Goal: Task Accomplishment & Management: Use online tool/utility

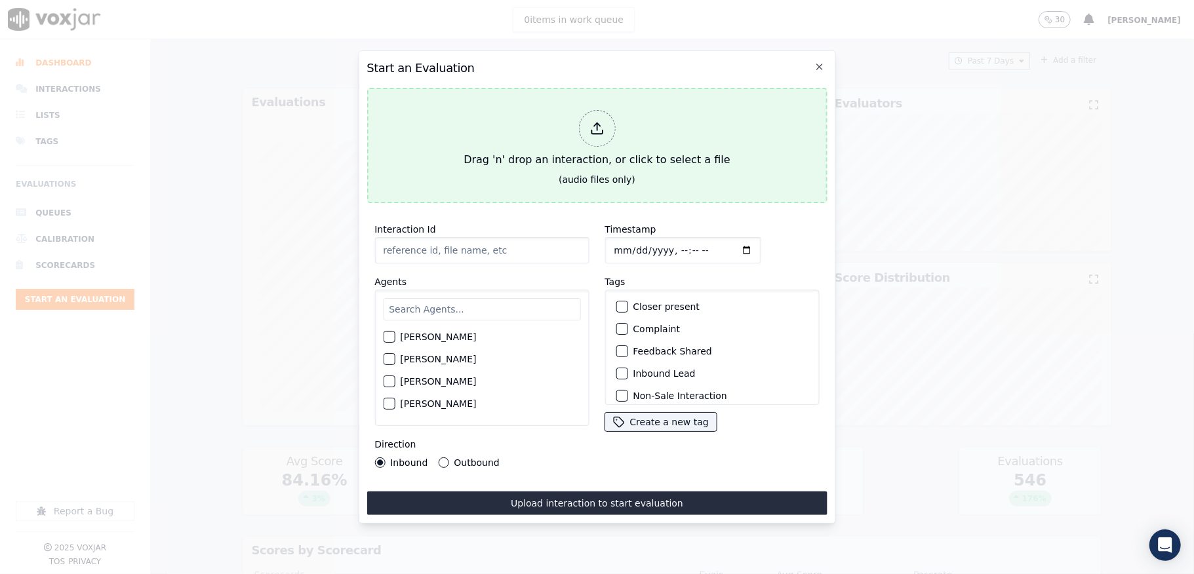
click at [593, 134] on div at bounding box center [596, 128] width 37 height 37
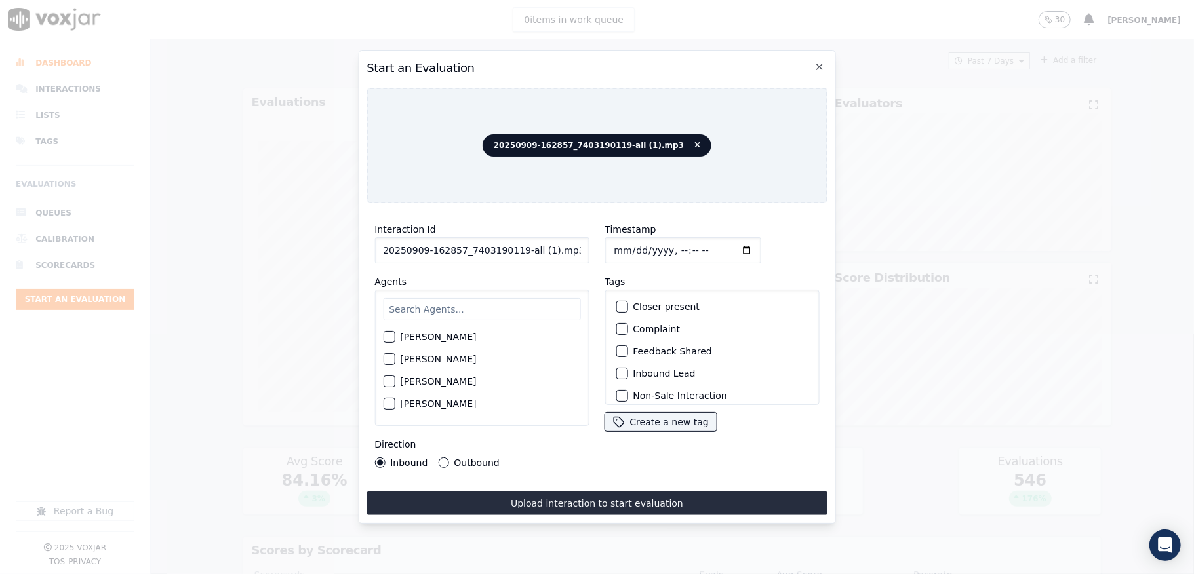
drag, startPoint x: 515, startPoint y: 246, endPoint x: 575, endPoint y: 248, distance: 59.7
click at [575, 248] on input "20250909-162857_7403190119-all (1).mp3" at bounding box center [481, 250] width 214 height 26
type input "20250909-162857_7403190119-C1"
click at [627, 242] on input "Timestamp" at bounding box center [682, 250] width 156 height 26
type input "[DATE]T17:24"
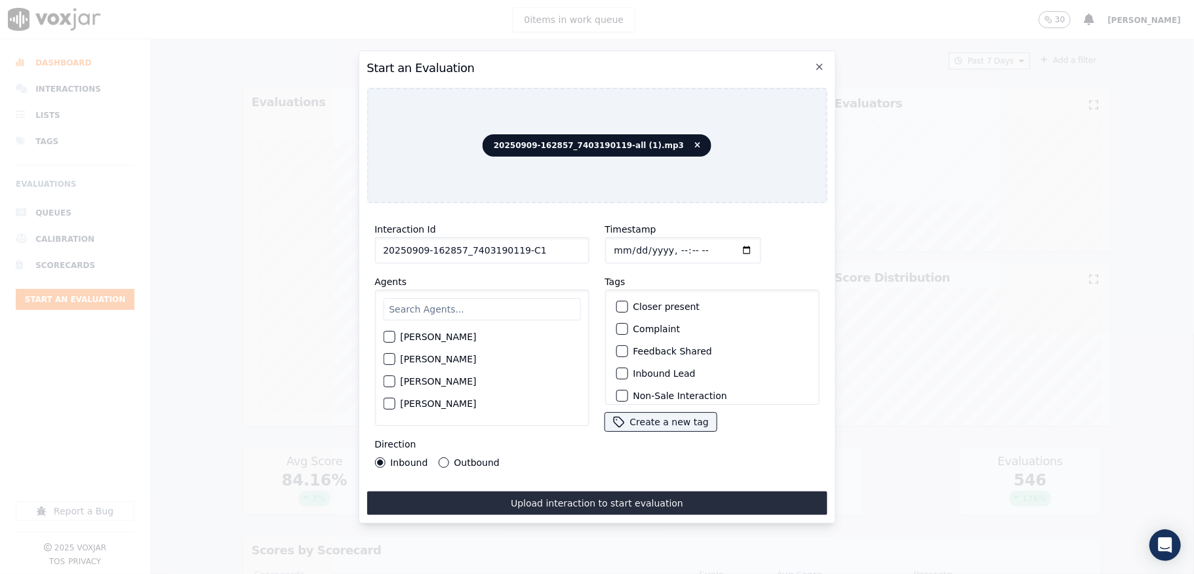
click at [447, 305] on input "text" at bounding box center [481, 309] width 197 height 22
click at [619, 371] on button "Inbound Lead" at bounding box center [622, 374] width 12 height 12
click at [620, 382] on button "Sale Interaction" at bounding box center [622, 388] width 12 height 12
click at [491, 312] on input "text" at bounding box center [481, 309] width 197 height 22
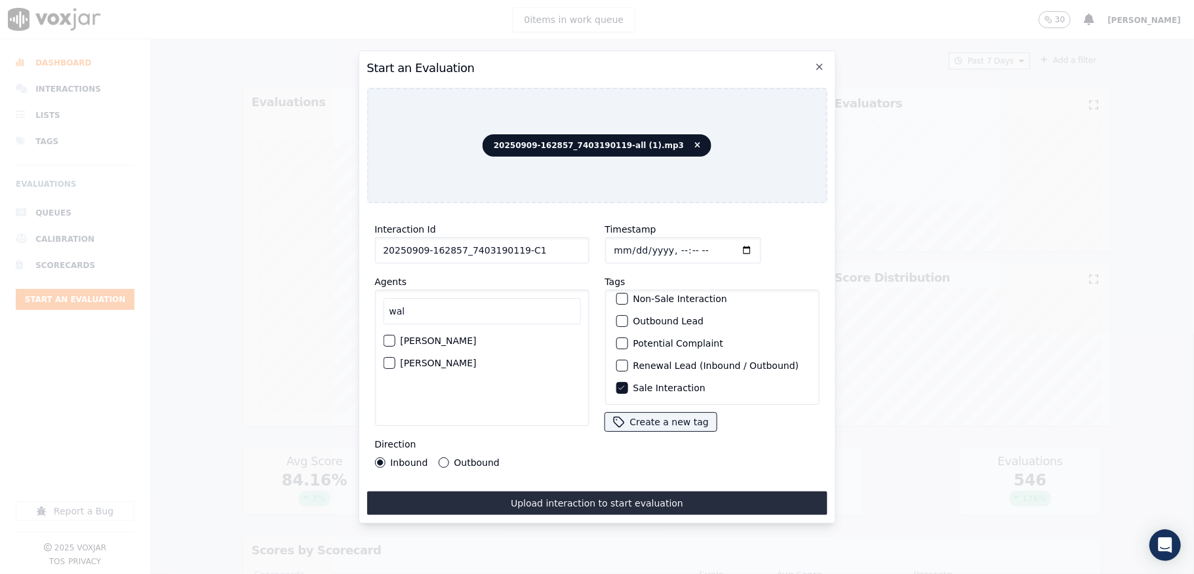
type input "wal"
click at [439, 359] on label "[PERSON_NAME]" at bounding box center [438, 363] width 76 height 9
click at [395, 359] on button "[PERSON_NAME]" at bounding box center [389, 363] width 12 height 12
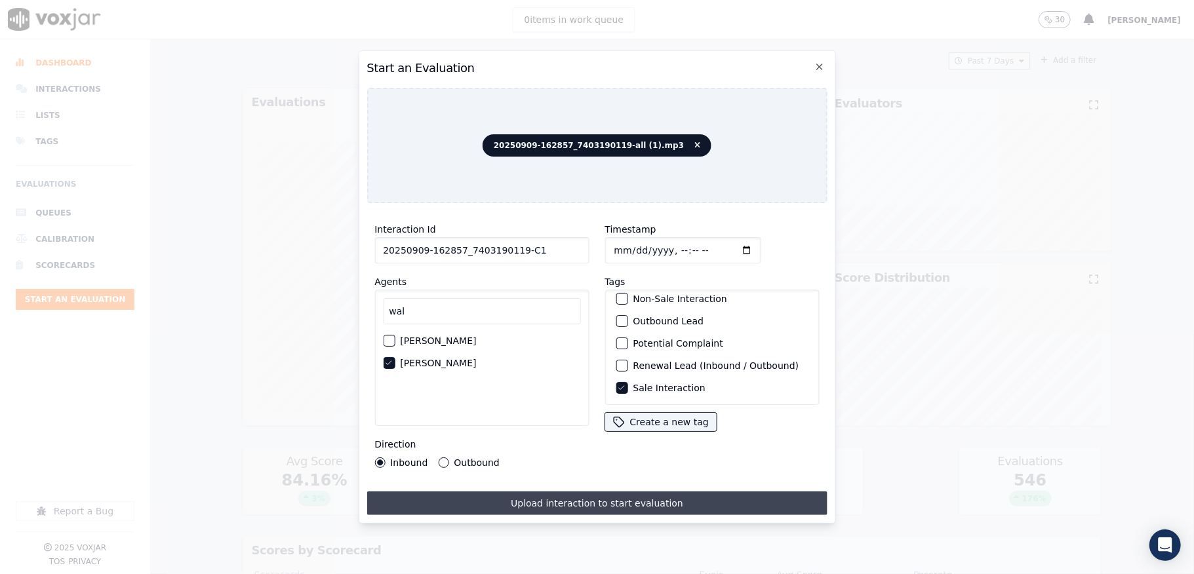
click at [478, 493] on button "Upload interaction to start evaluation" at bounding box center [596, 504] width 460 height 24
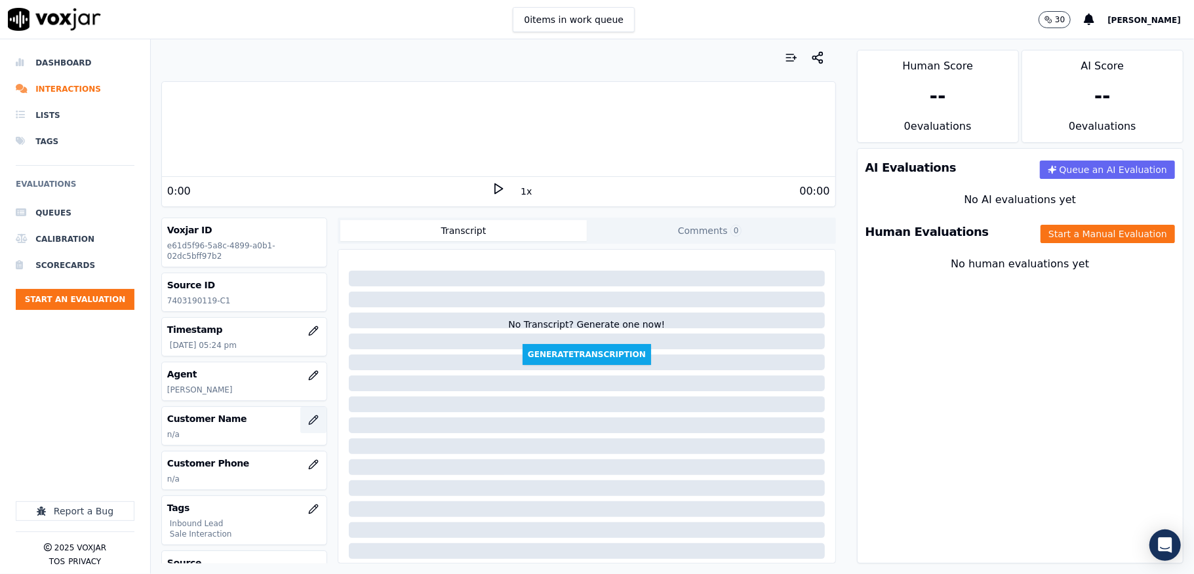
click at [308, 423] on icon "button" at bounding box center [313, 420] width 10 height 10
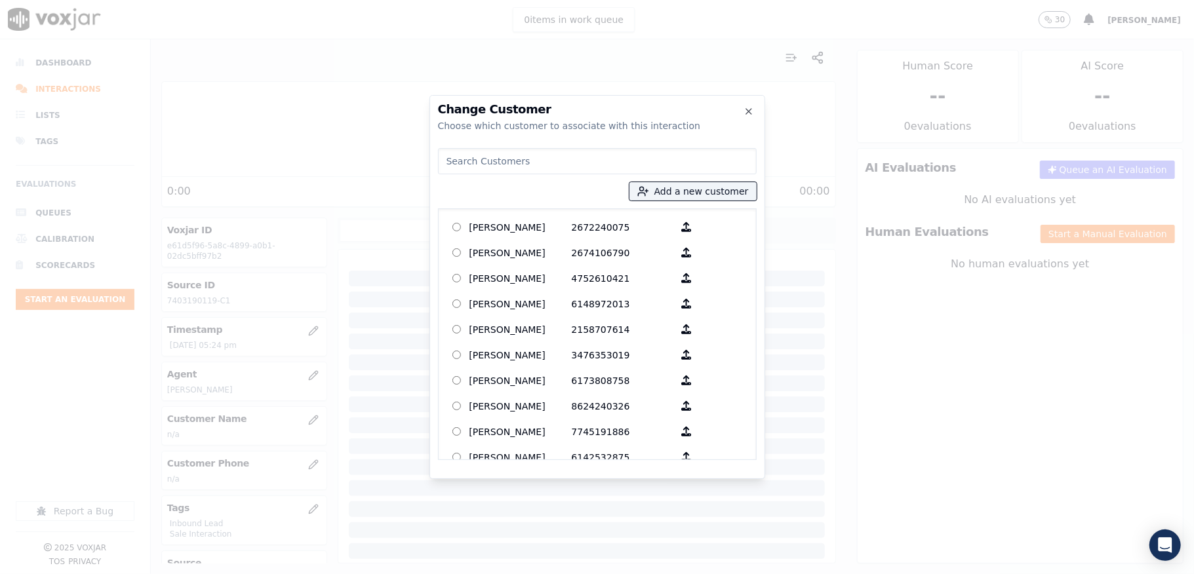
type input "[PERSON_NAME]"
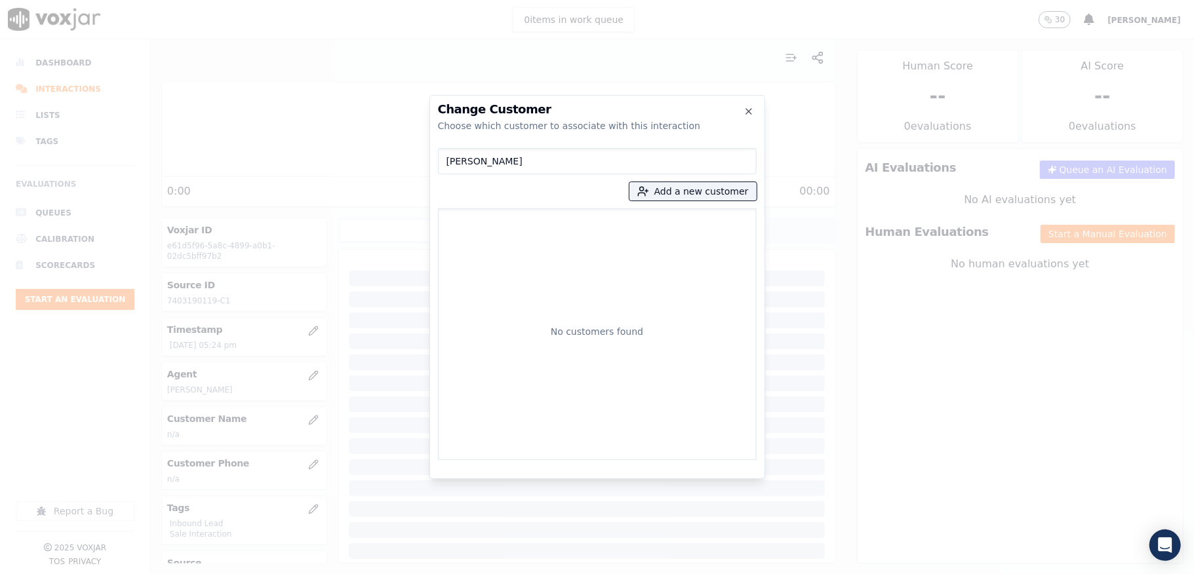
drag, startPoint x: 413, startPoint y: 164, endPoint x: 355, endPoint y: 176, distance: 59.5
click at [355, 574] on div "Change Customer Choose which customer to associate with this interaction [PERSO…" at bounding box center [597, 574] width 1194 height 0
click at [665, 189] on button "Add a new customer" at bounding box center [692, 191] width 127 height 18
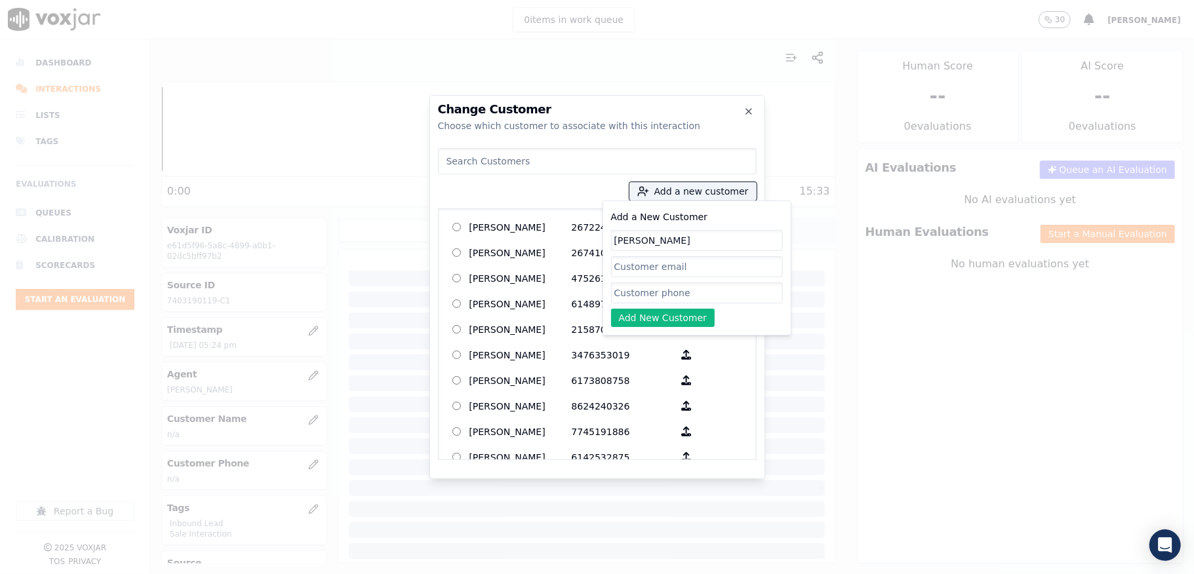
type input "[PERSON_NAME]"
click at [650, 286] on input "Add a New Customer" at bounding box center [697, 293] width 172 height 21
paste input "7403190119"
type input "7403190119"
click at [638, 321] on button "Add New Customer" at bounding box center [663, 318] width 104 height 18
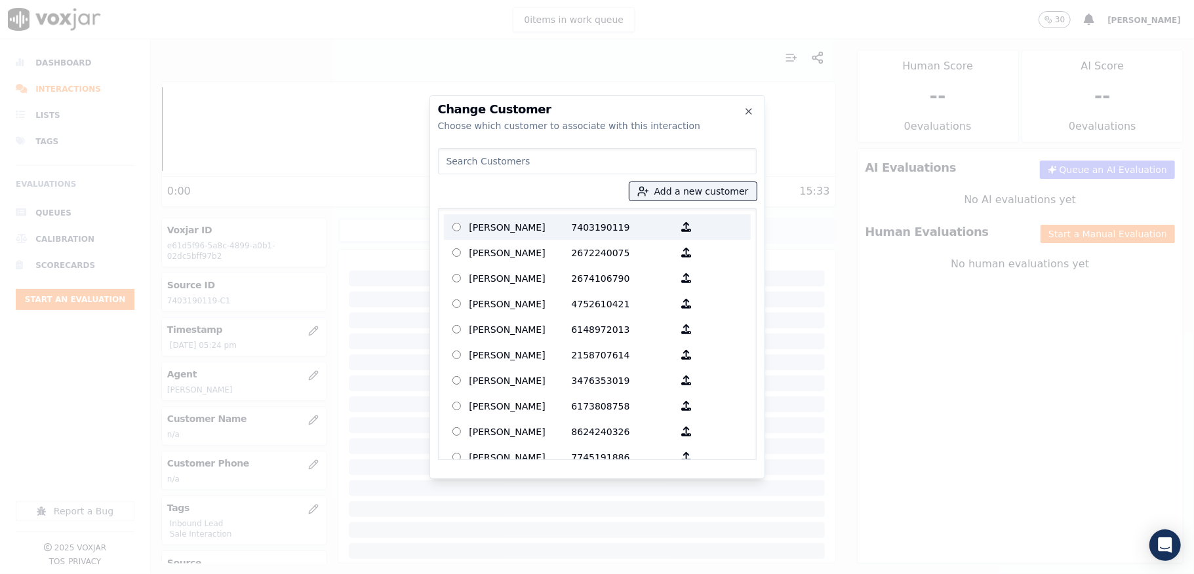
click at [547, 224] on p "[PERSON_NAME]" at bounding box center [520, 227] width 102 height 20
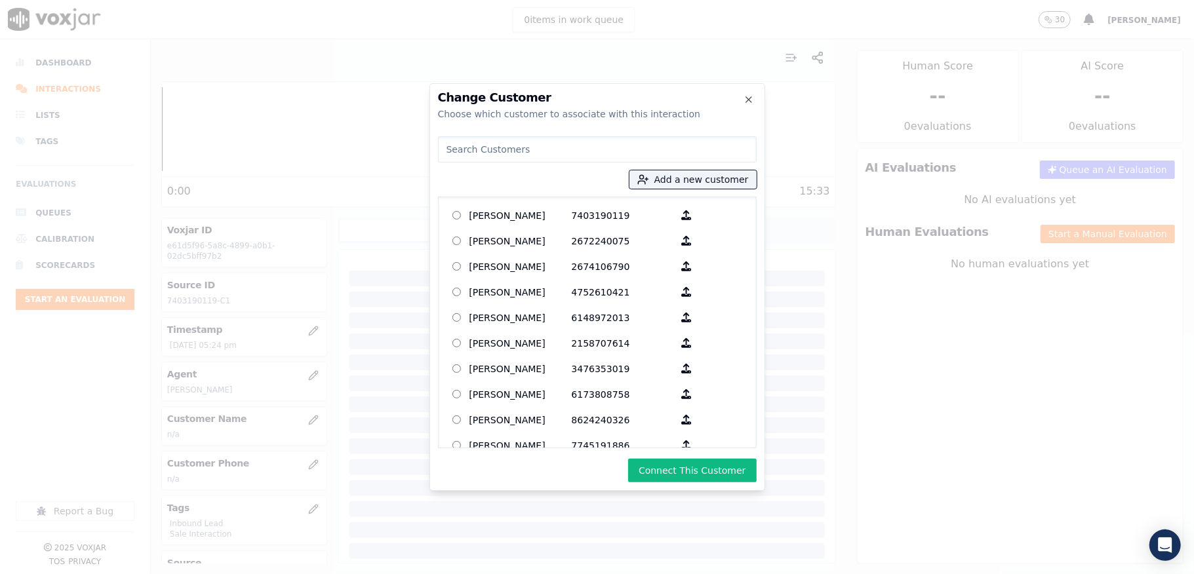
click at [672, 465] on button "Connect This Customer" at bounding box center [692, 471] width 128 height 24
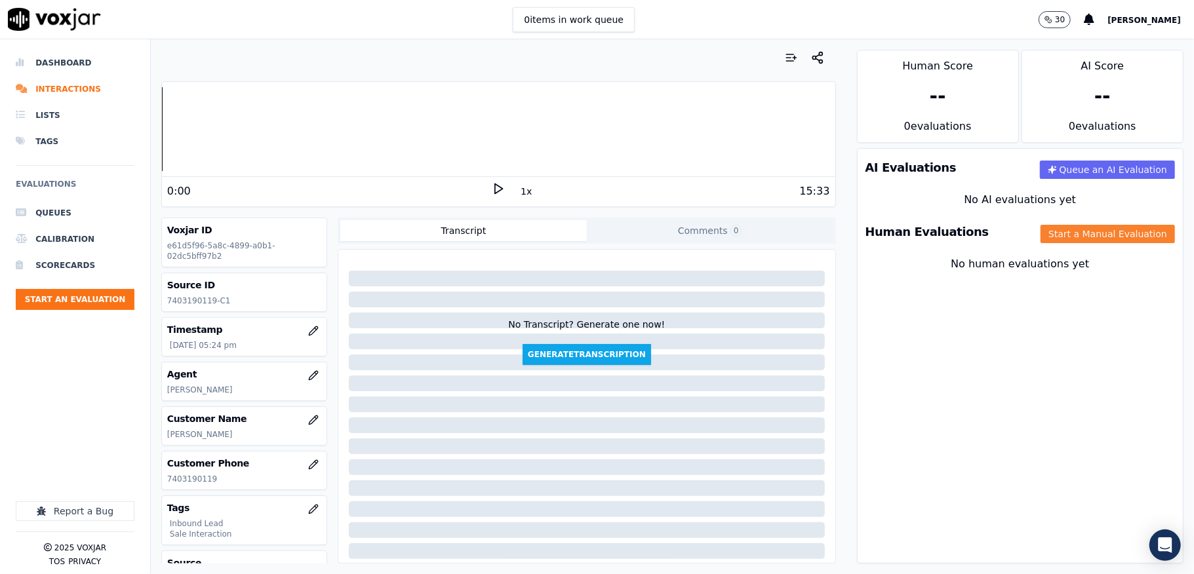
click at [1065, 231] on button "Start a Manual Evaluation" at bounding box center [1107, 234] width 134 height 18
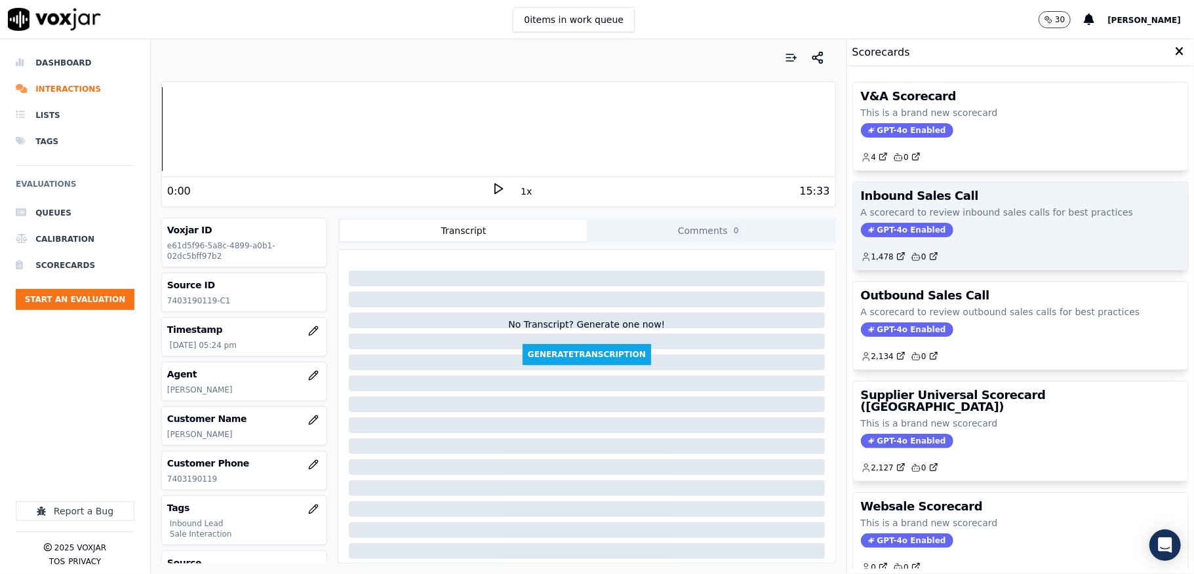
click at [882, 235] on span "GPT-4o Enabled" at bounding box center [907, 230] width 92 height 14
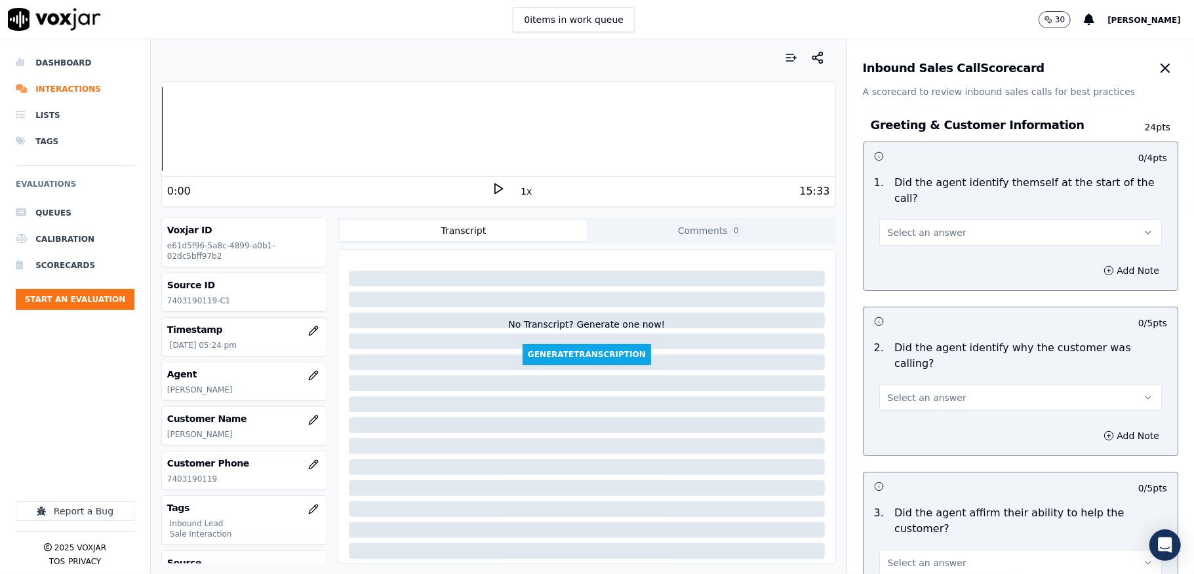
click at [933, 231] on span "Select an answer" at bounding box center [927, 232] width 79 height 13
click at [918, 255] on div "Yes" at bounding box center [988, 262] width 251 height 21
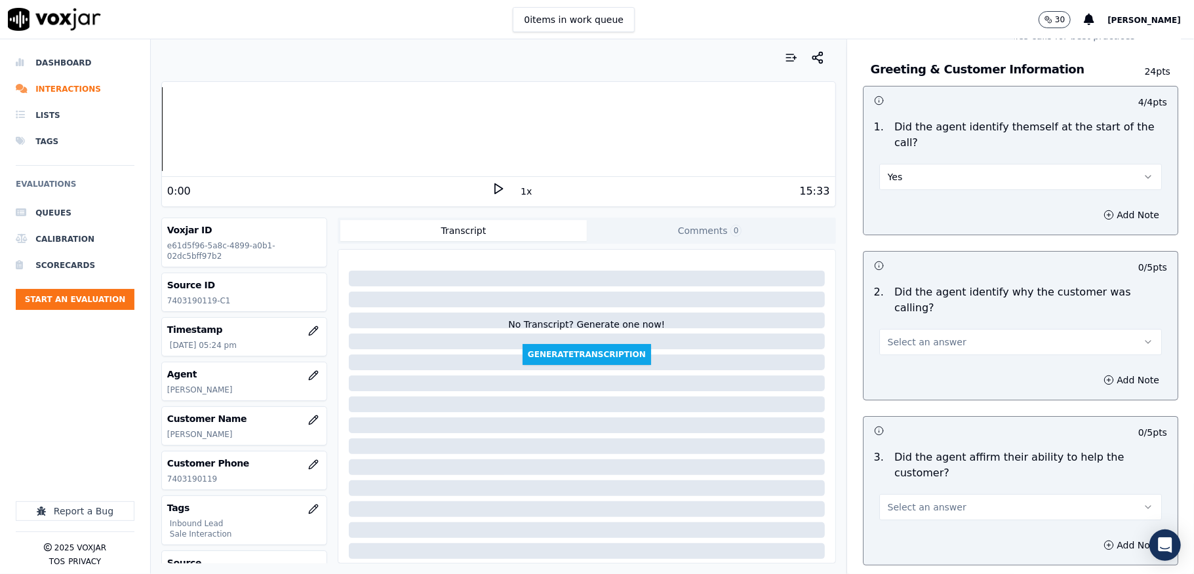
scroll to position [87, 0]
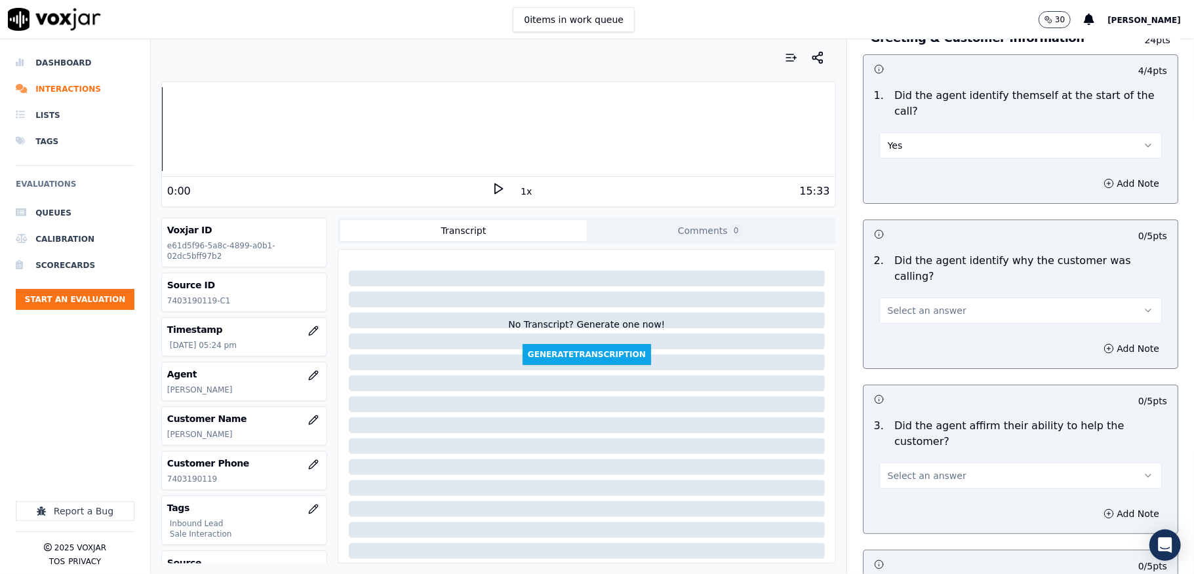
click at [907, 304] on span "Select an answer" at bounding box center [927, 310] width 79 height 13
click at [908, 315] on div "Yes" at bounding box center [988, 325] width 251 height 21
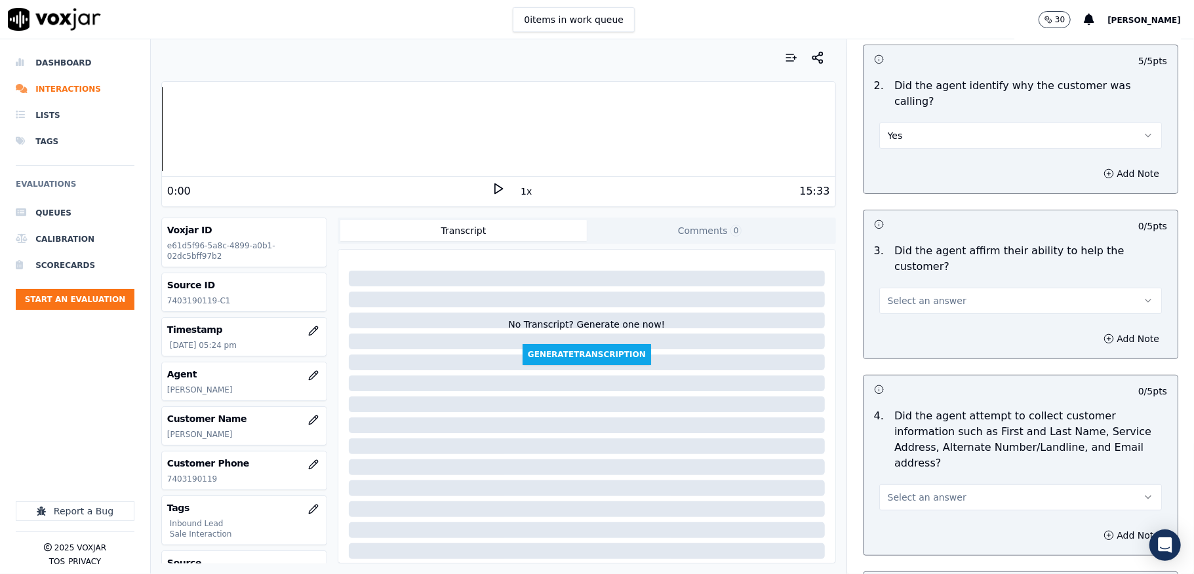
click at [918, 294] on span "Select an answer" at bounding box center [927, 300] width 79 height 13
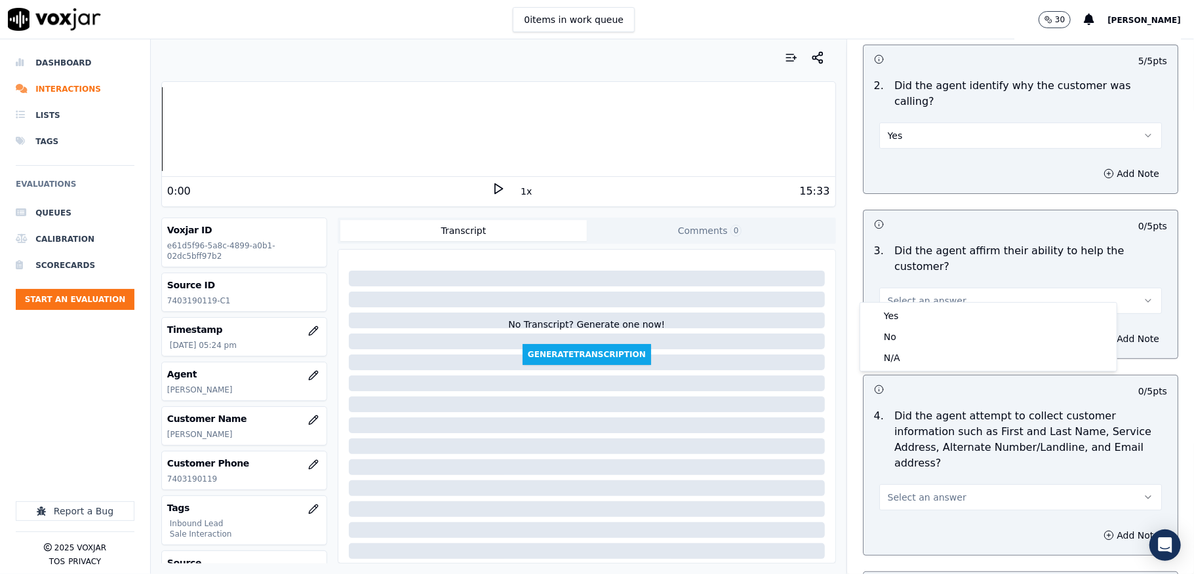
click at [909, 305] on div "Yes" at bounding box center [988, 315] width 251 height 21
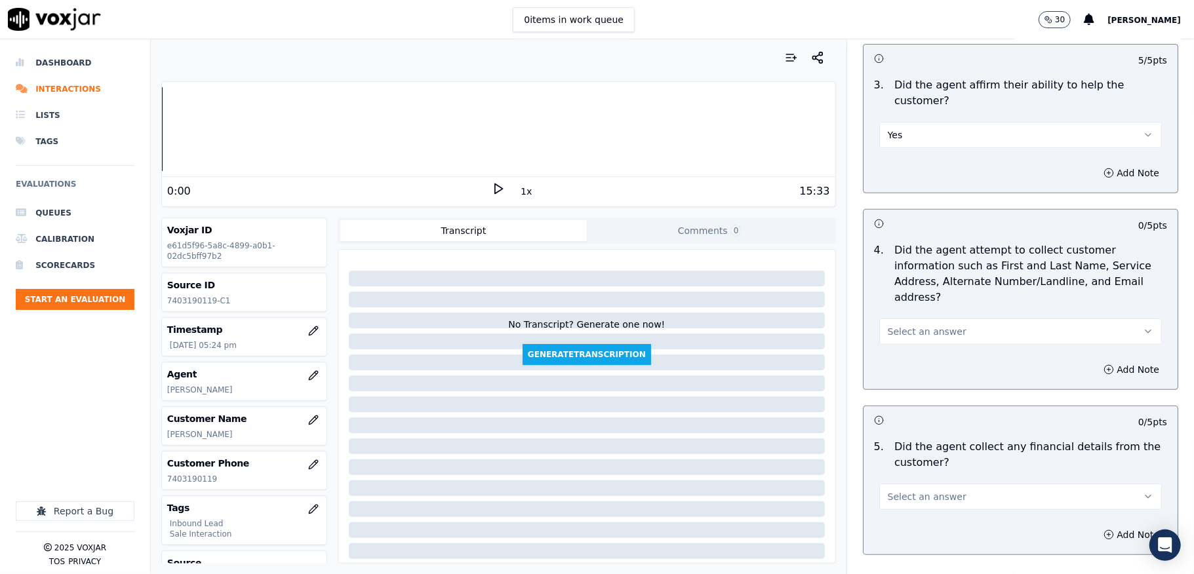
scroll to position [437, 0]
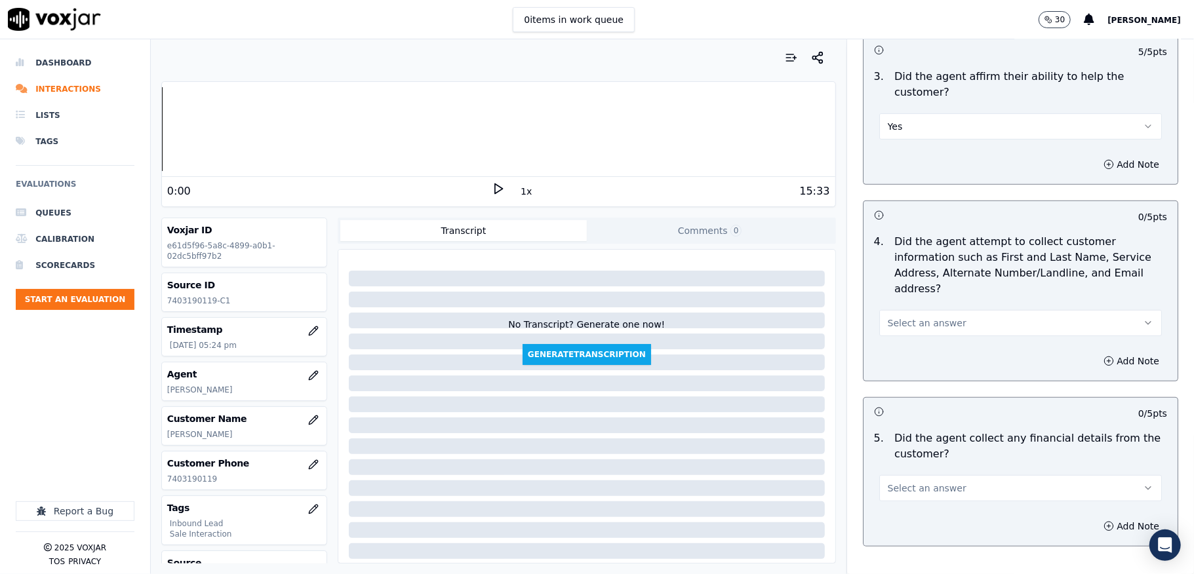
click at [921, 317] on span "Select an answer" at bounding box center [927, 323] width 79 height 13
click at [912, 332] on div "Yes" at bounding box center [988, 338] width 251 height 21
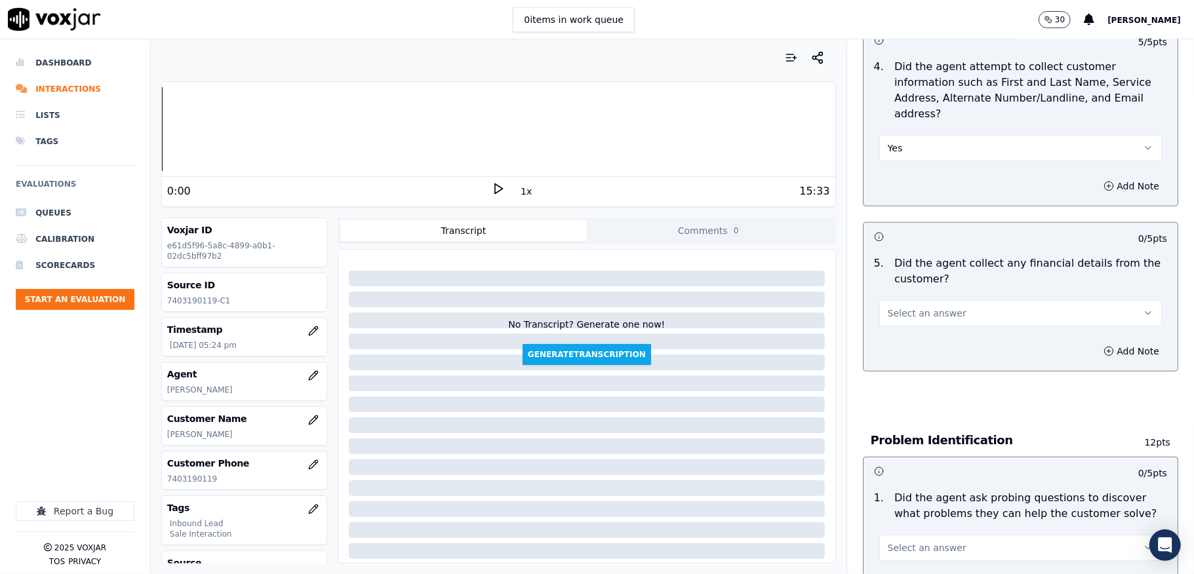
click at [918, 307] on span "Select an answer" at bounding box center [927, 313] width 79 height 13
click at [901, 350] on div "No" at bounding box center [988, 350] width 251 height 21
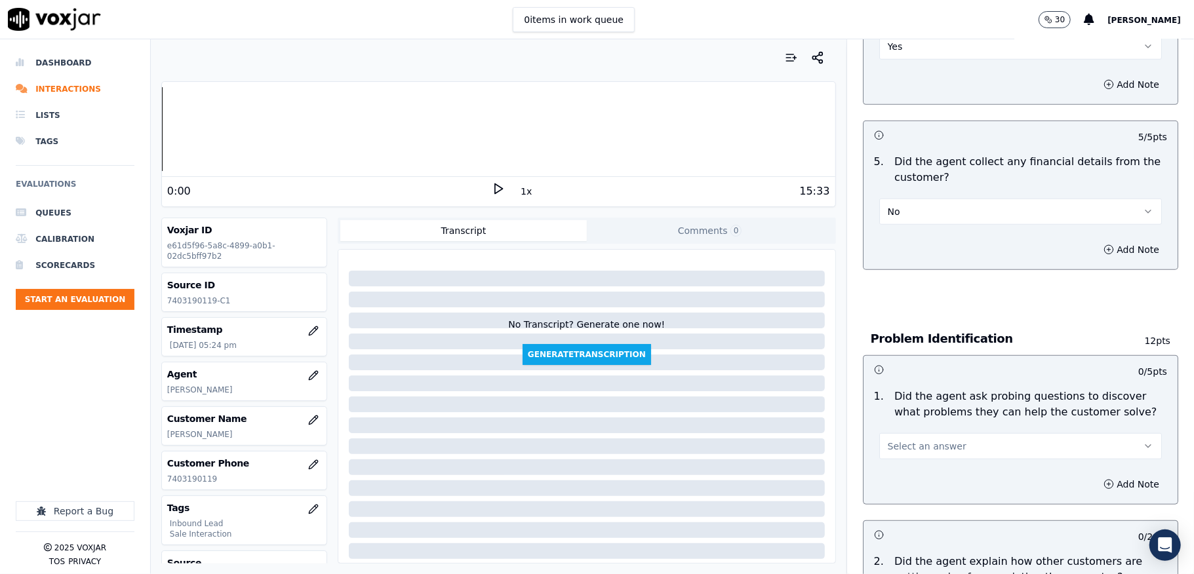
scroll to position [874, 0]
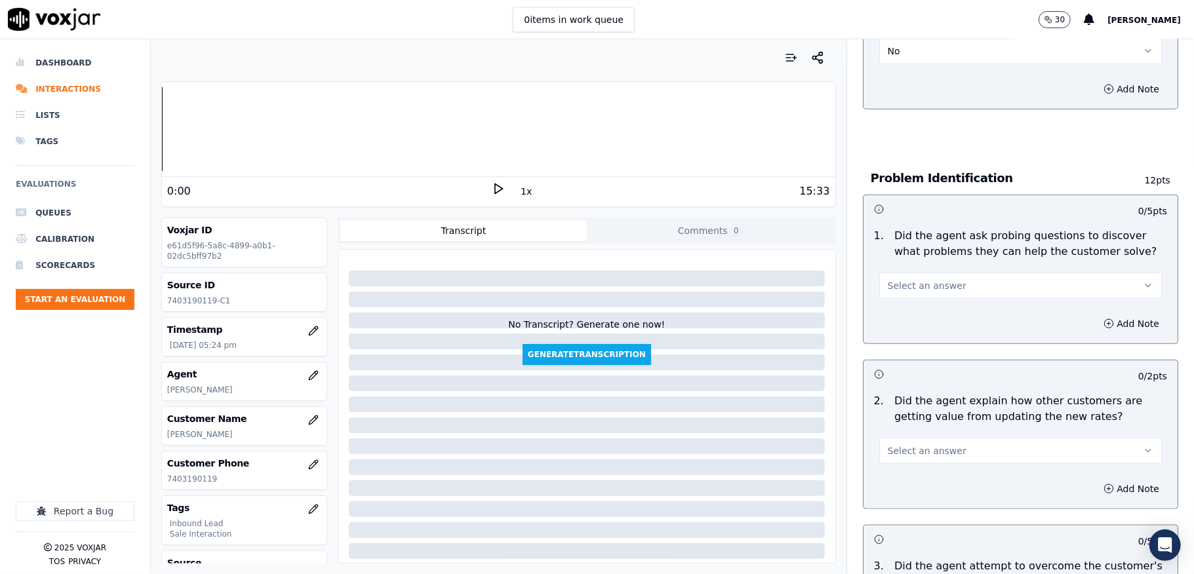
click at [933, 279] on span "Select an answer" at bounding box center [927, 285] width 79 height 13
drag, startPoint x: 909, startPoint y: 307, endPoint x: 910, endPoint y: 295, distance: 12.6
click at [908, 308] on div "Yes" at bounding box center [988, 302] width 251 height 21
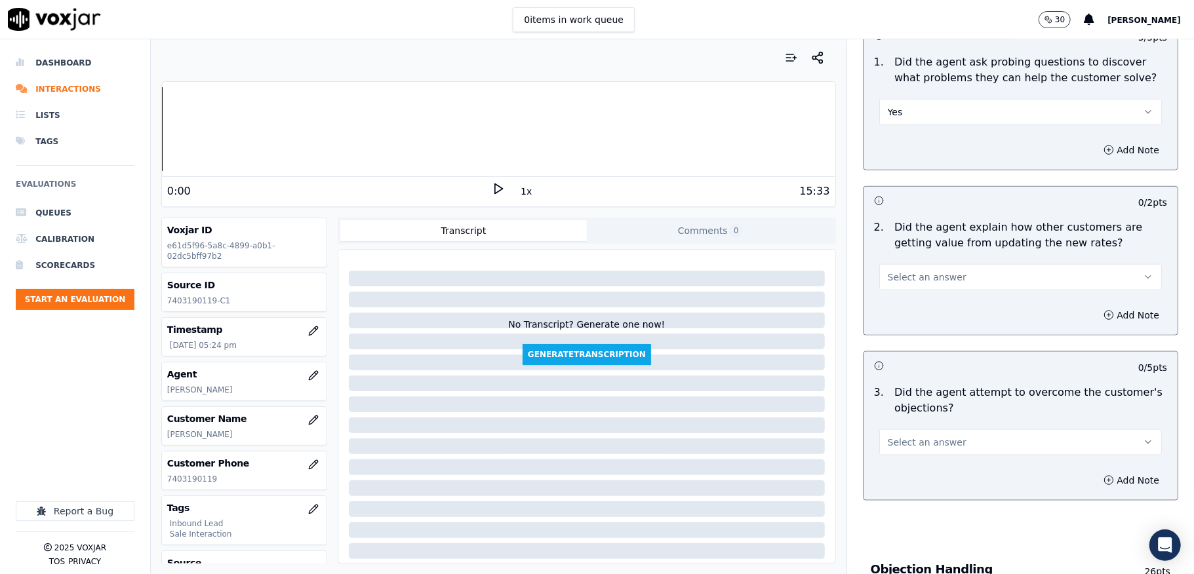
scroll to position [1049, 0]
click at [953, 263] on button "Select an answer" at bounding box center [1020, 276] width 283 height 26
click at [895, 334] on div "N/A" at bounding box center [988, 334] width 251 height 21
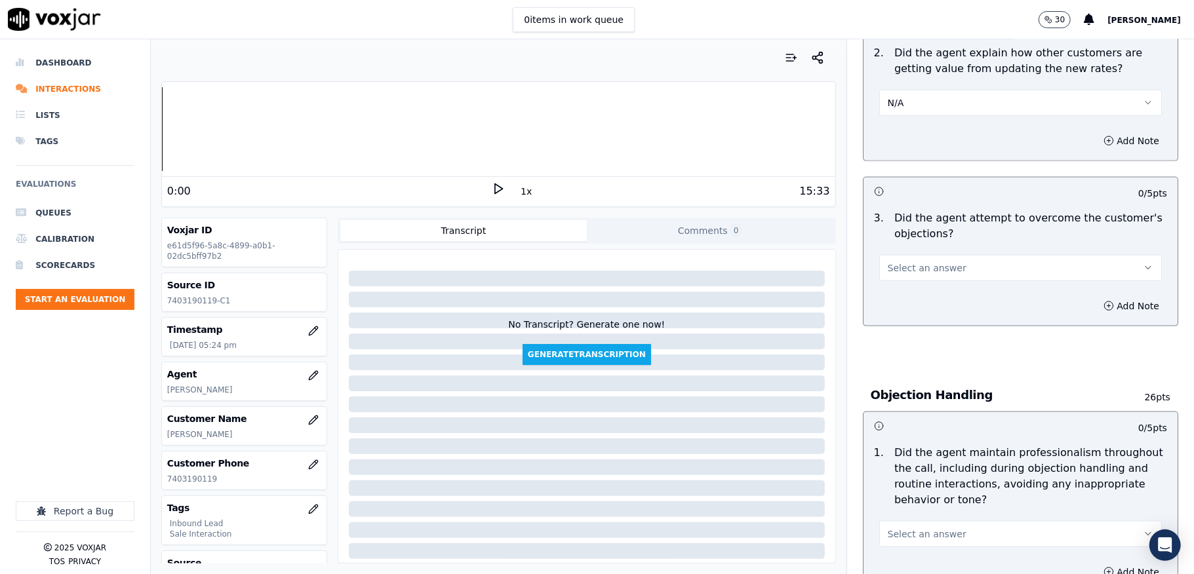
scroll to position [1223, 0]
click at [932, 254] on button "Select an answer" at bounding box center [1020, 267] width 283 height 26
click at [910, 277] on div "Yes" at bounding box center [988, 283] width 251 height 21
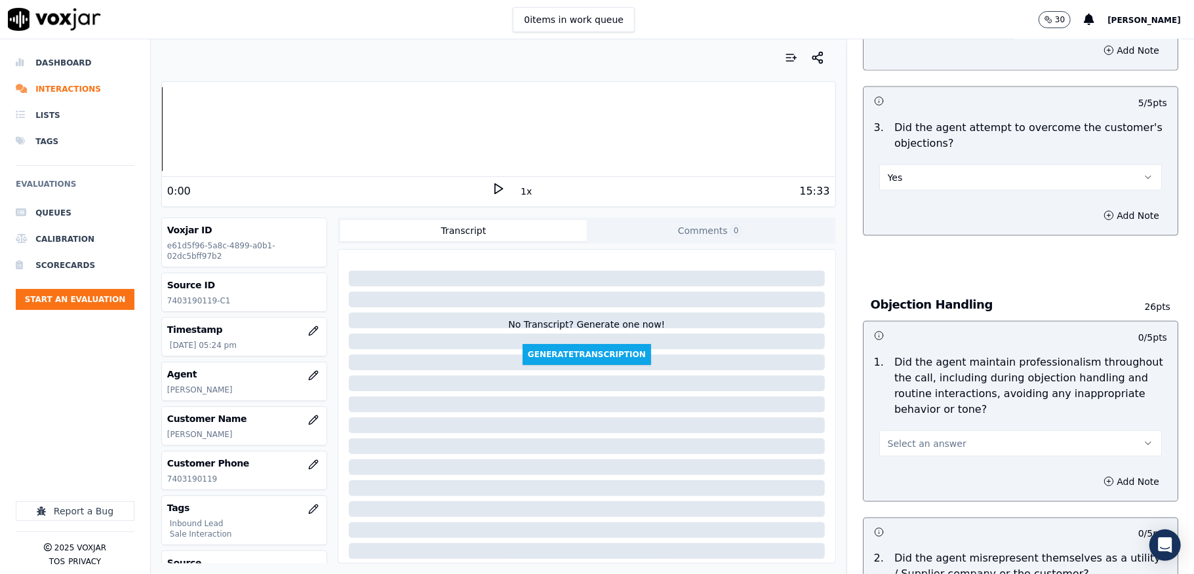
scroll to position [1398, 0]
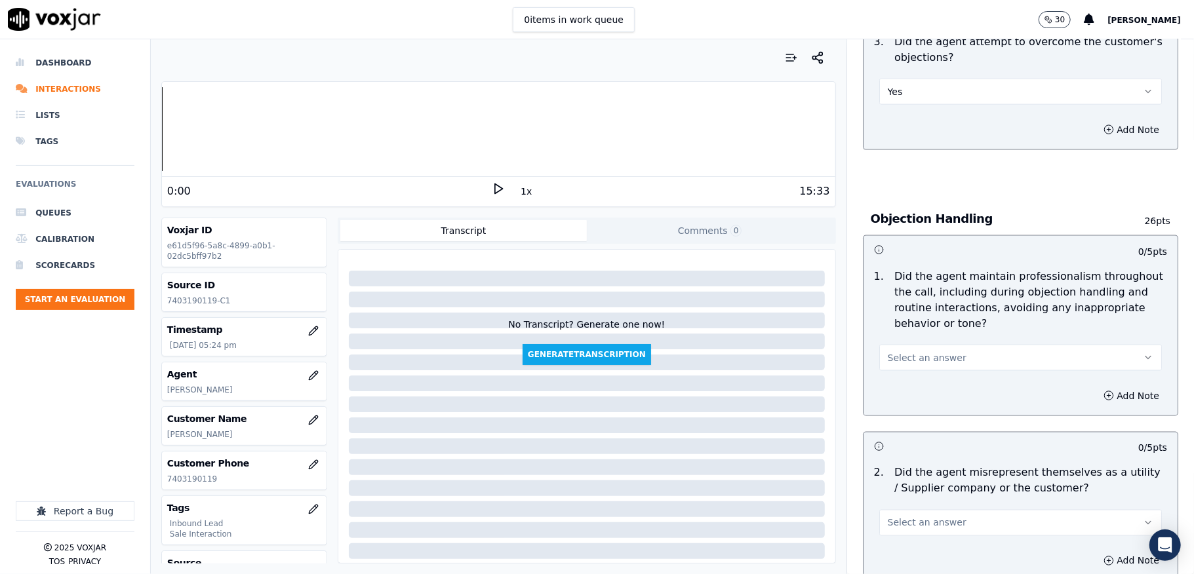
click at [927, 351] on span "Select an answer" at bounding box center [927, 357] width 79 height 13
drag, startPoint x: 898, startPoint y: 376, endPoint x: 905, endPoint y: 349, distance: 27.7
click at [898, 376] on div "Yes" at bounding box center [988, 375] width 251 height 21
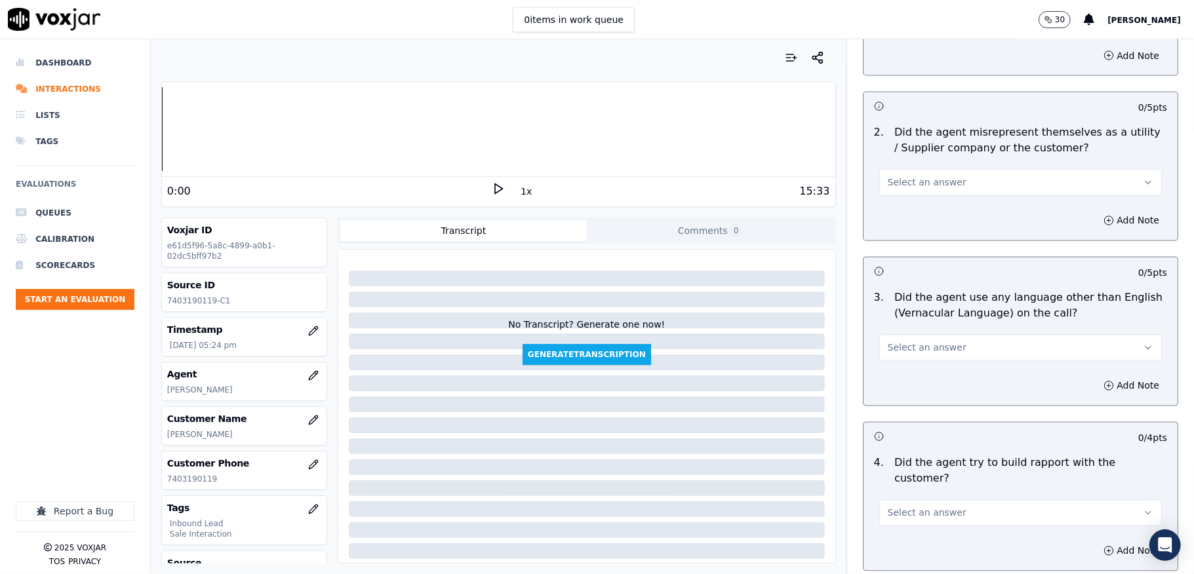
scroll to position [1748, 0]
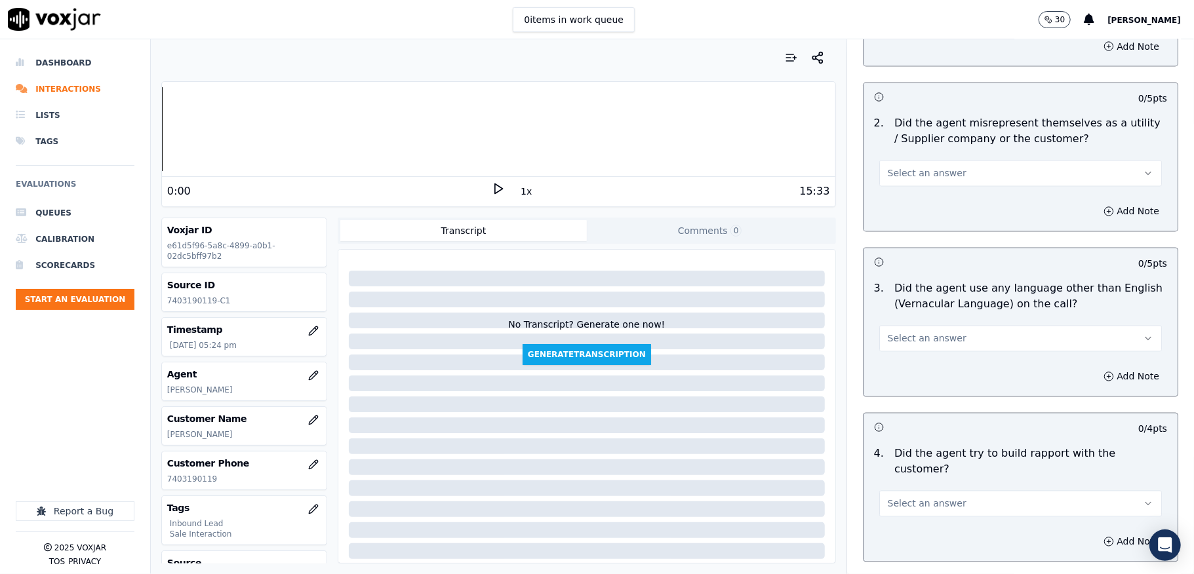
click at [937, 161] on button "Select an answer" at bounding box center [1020, 174] width 283 height 26
click at [908, 211] on div "No" at bounding box center [988, 212] width 251 height 21
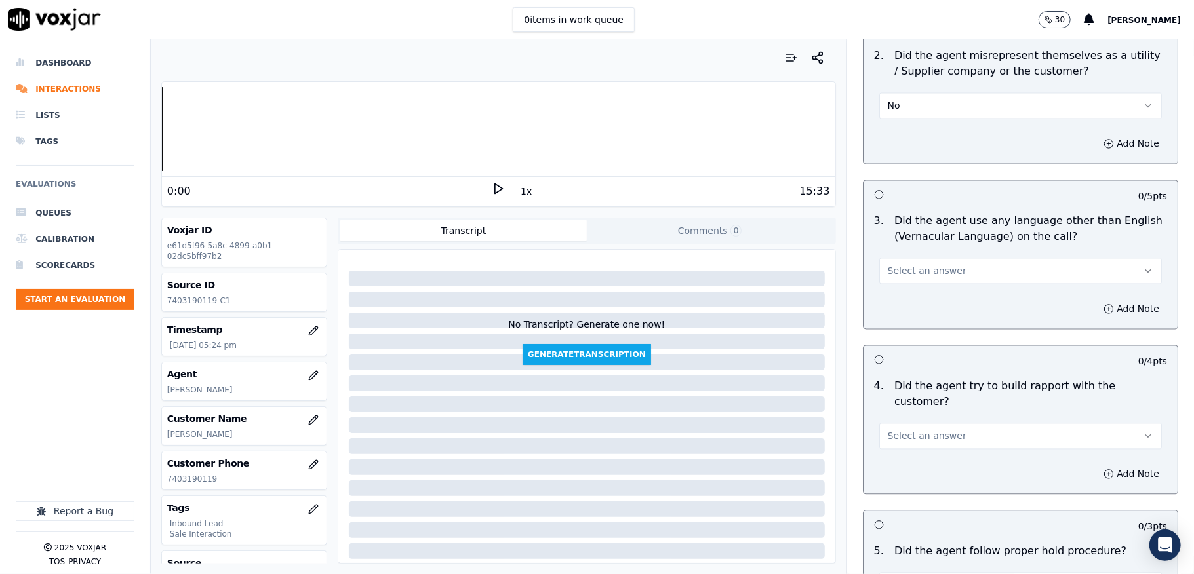
scroll to position [1835, 0]
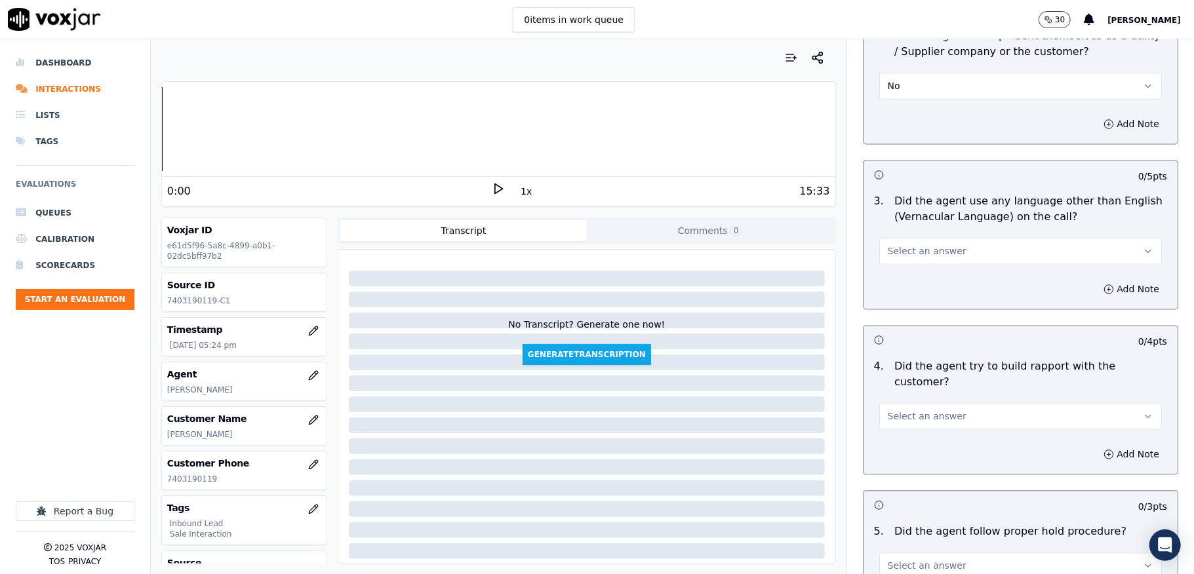
click at [916, 235] on div "Select an answer" at bounding box center [1020, 249] width 283 height 29
click at [901, 244] on span "Select an answer" at bounding box center [927, 250] width 79 height 13
click at [897, 289] on div "No" at bounding box center [988, 290] width 251 height 21
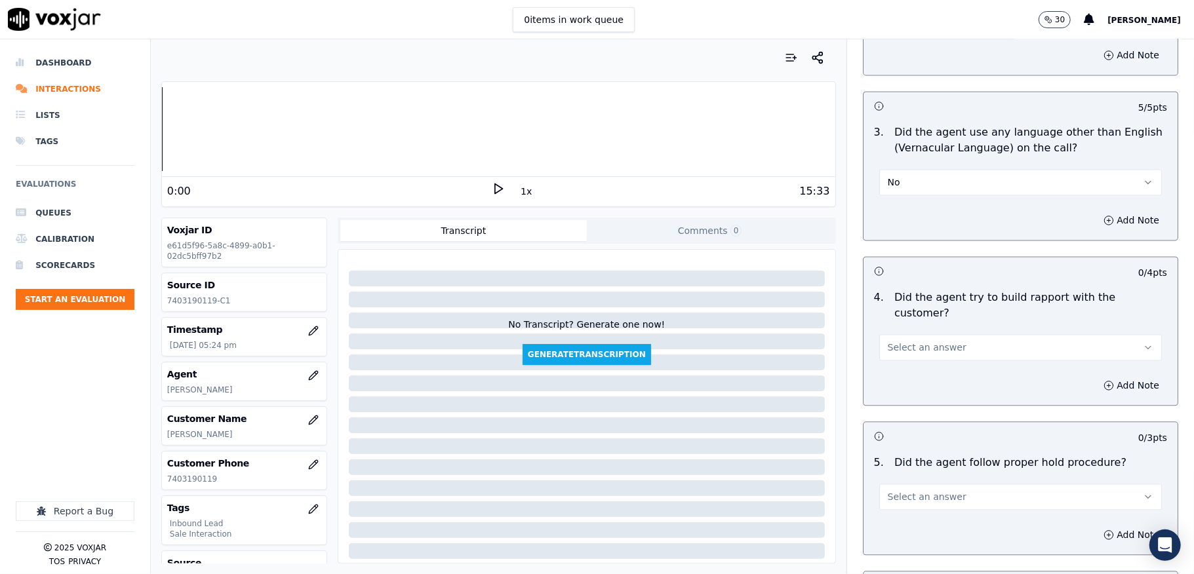
scroll to position [2010, 0]
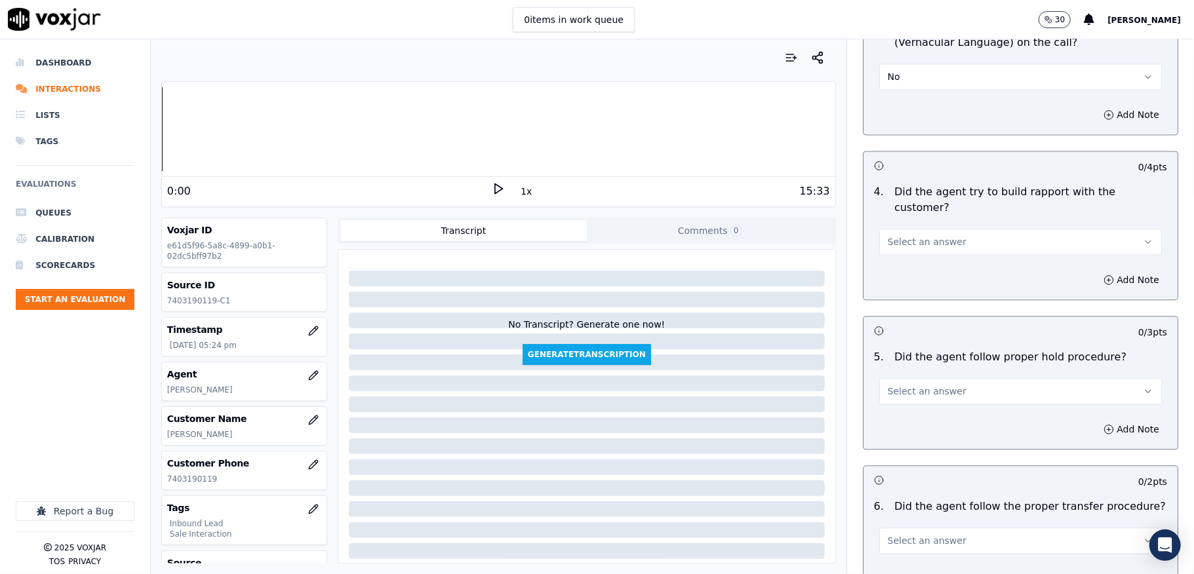
click at [931, 235] on span "Select an answer" at bounding box center [927, 241] width 79 height 13
click at [899, 284] on div "N/A" at bounding box center [988, 286] width 251 height 21
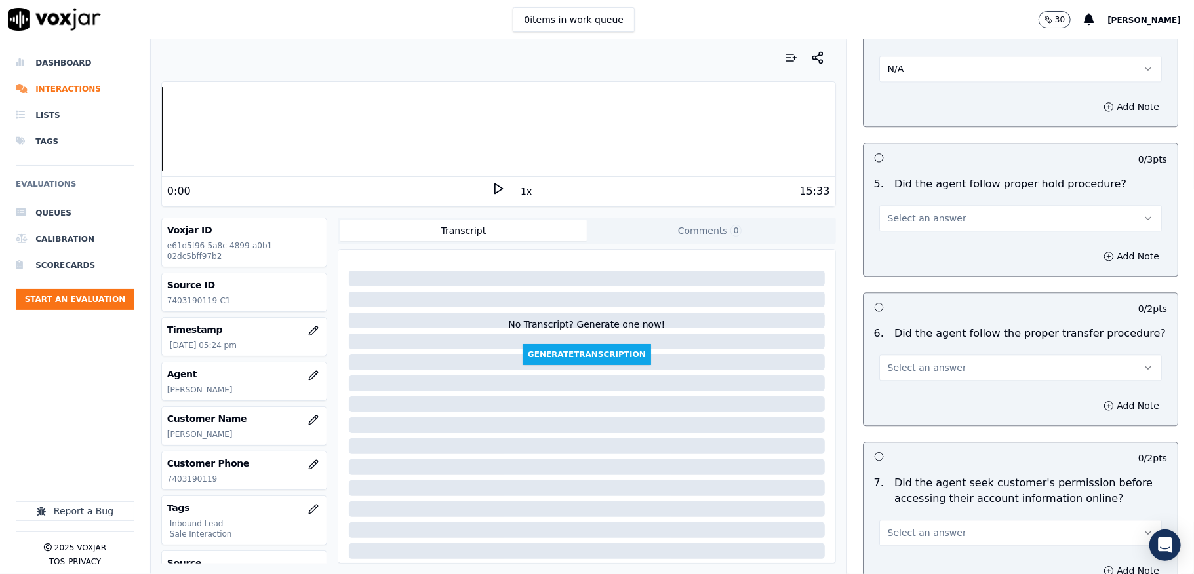
scroll to position [2185, 0]
click at [912, 210] on span "Select an answer" at bounding box center [927, 216] width 79 height 13
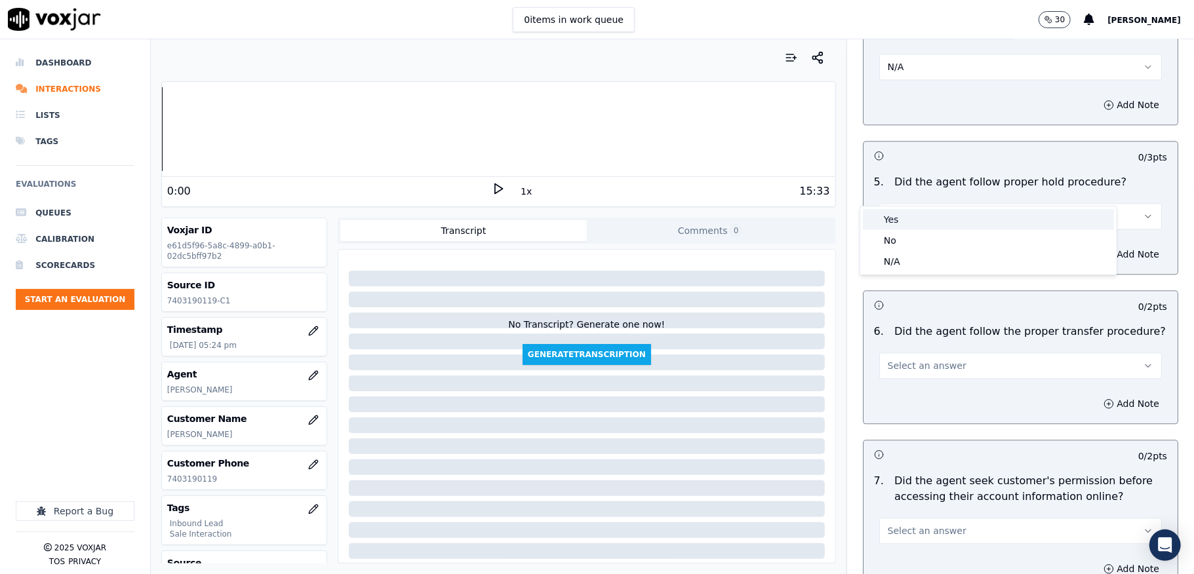
click at [898, 216] on div "Yes" at bounding box center [988, 219] width 251 height 21
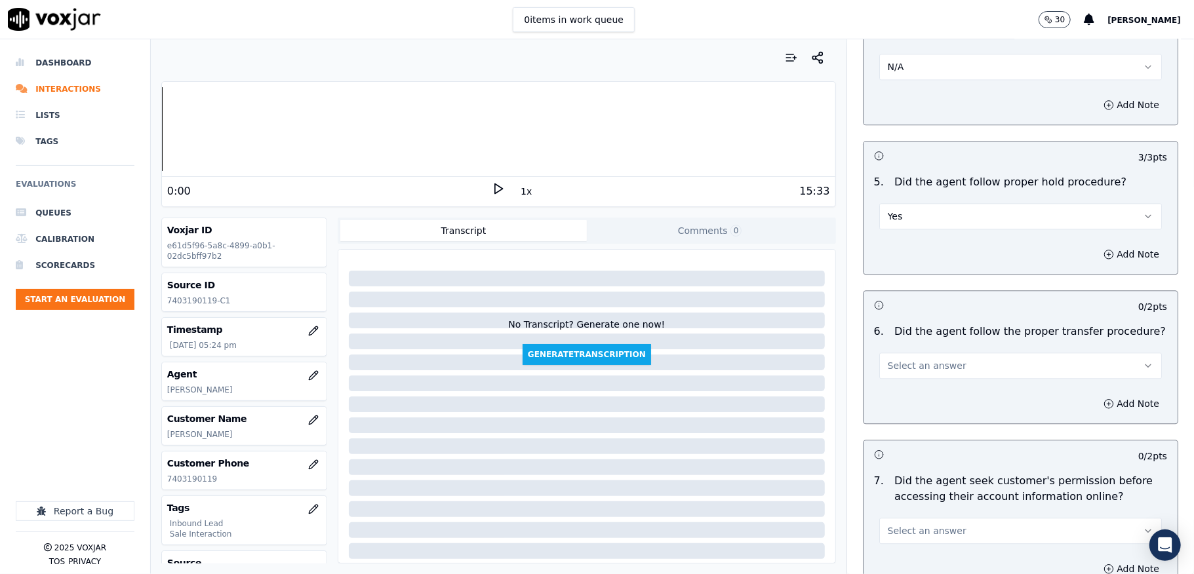
scroll to position [2360, 0]
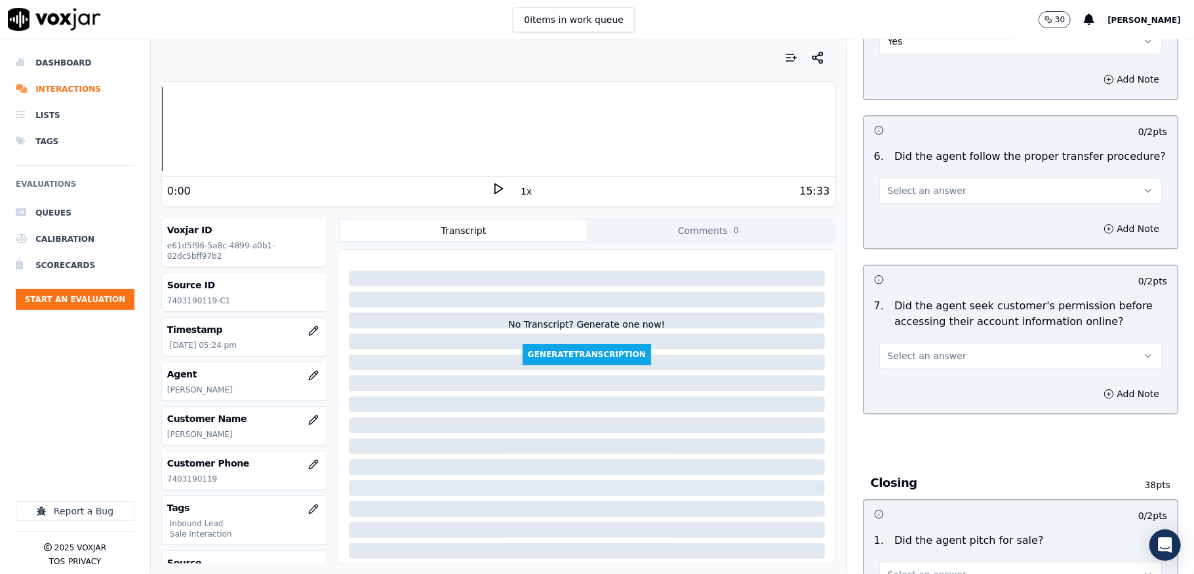
click at [924, 184] on span "Select an answer" at bounding box center [927, 190] width 79 height 13
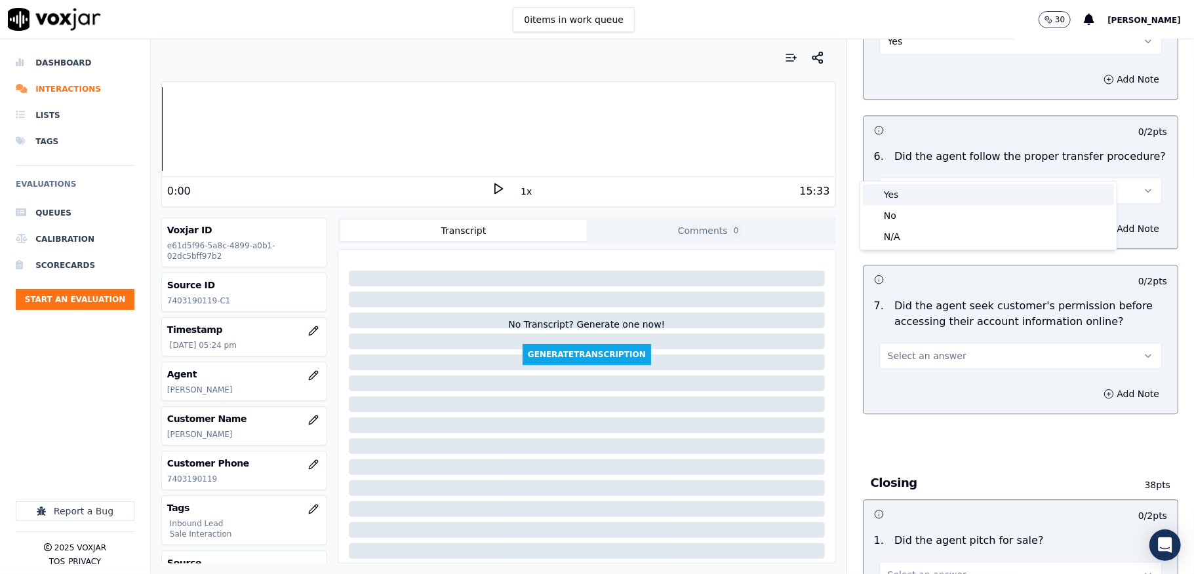
click at [903, 195] on div "Yes" at bounding box center [988, 194] width 251 height 21
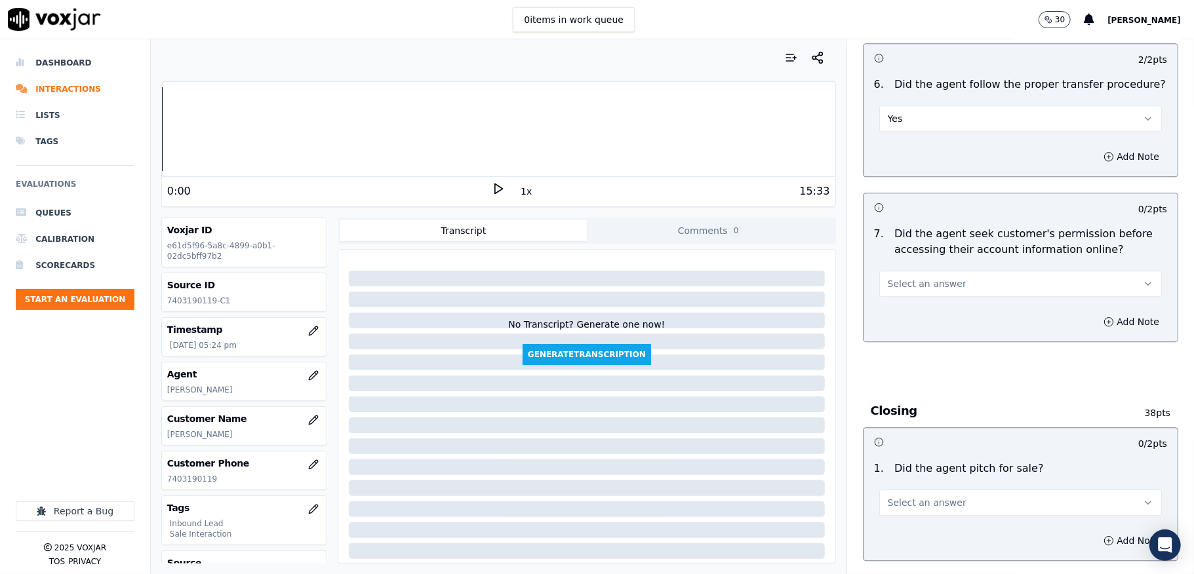
scroll to position [2534, 0]
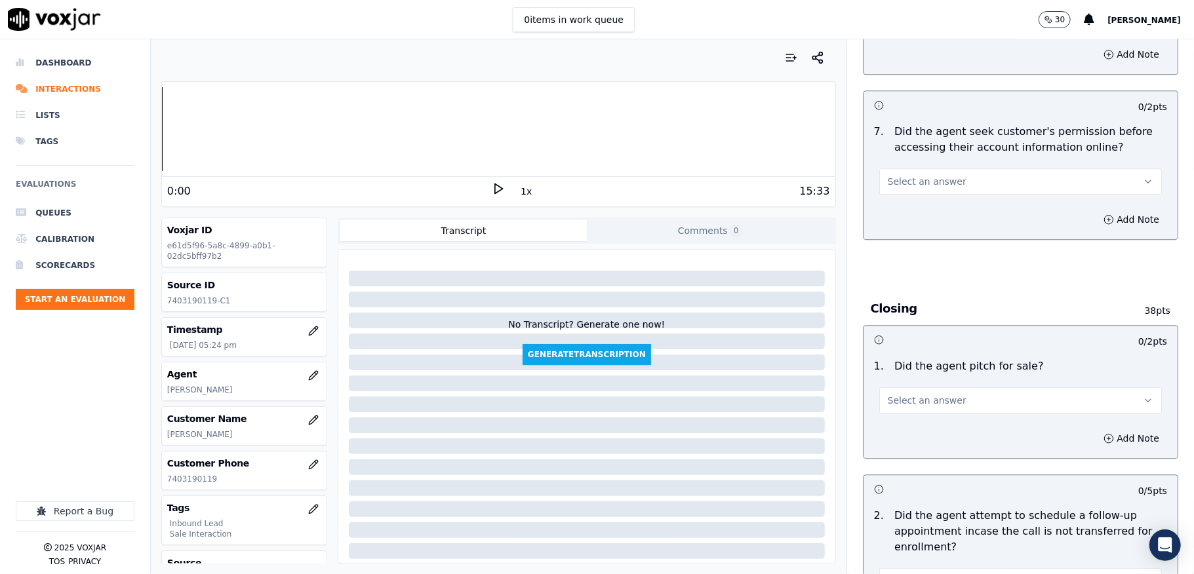
click at [926, 175] on span "Select an answer" at bounding box center [927, 181] width 79 height 13
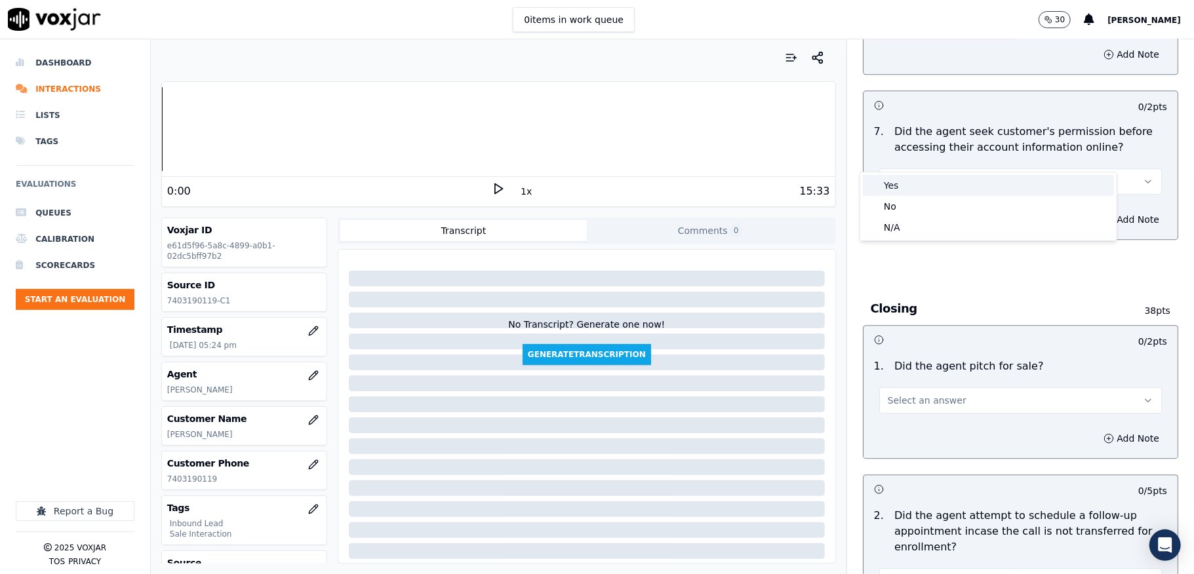
click at [903, 200] on div "No" at bounding box center [988, 206] width 251 height 21
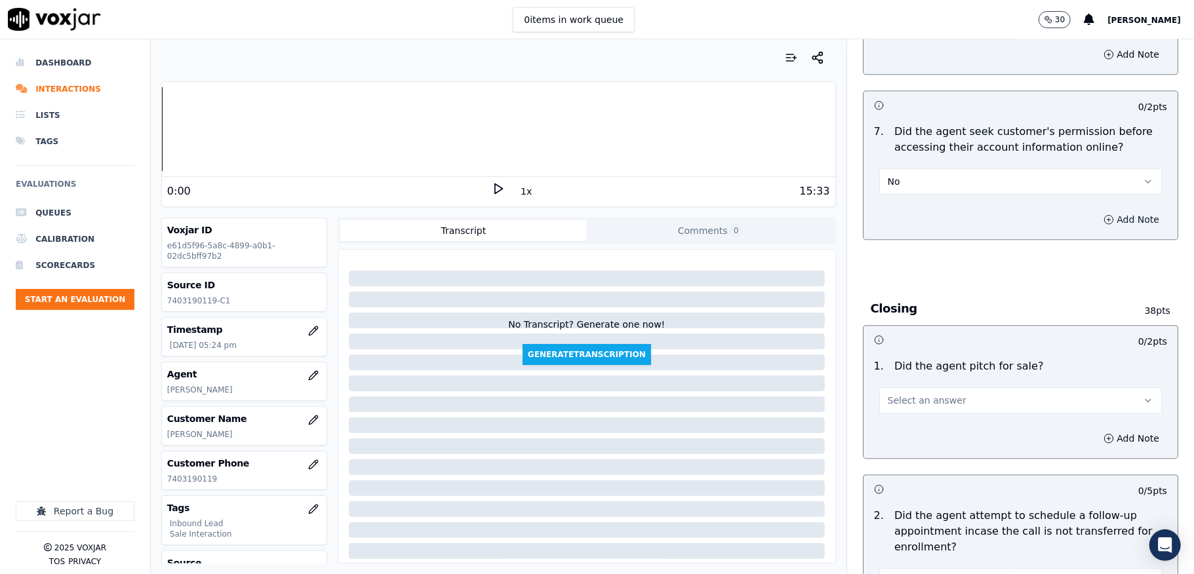
click at [1103, 214] on icon "button" at bounding box center [1108, 219] width 10 height 10
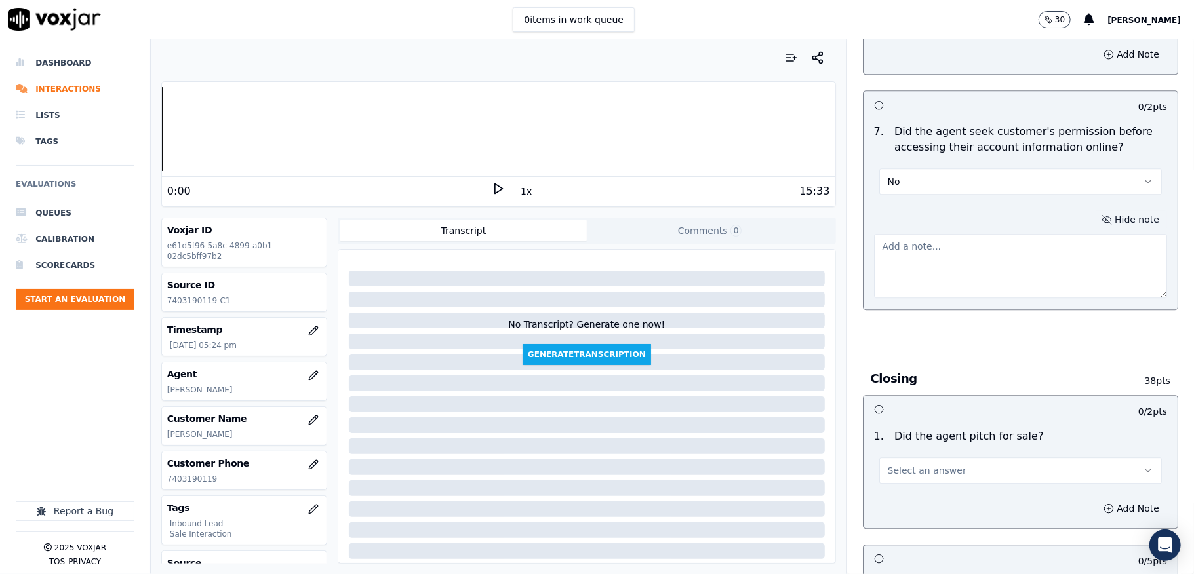
click at [986, 234] on textarea at bounding box center [1020, 266] width 293 height 64
paste textarea "@4:08 [PERSON_NAME] - I have the current bill amount is $184.81 <> - The agent …"
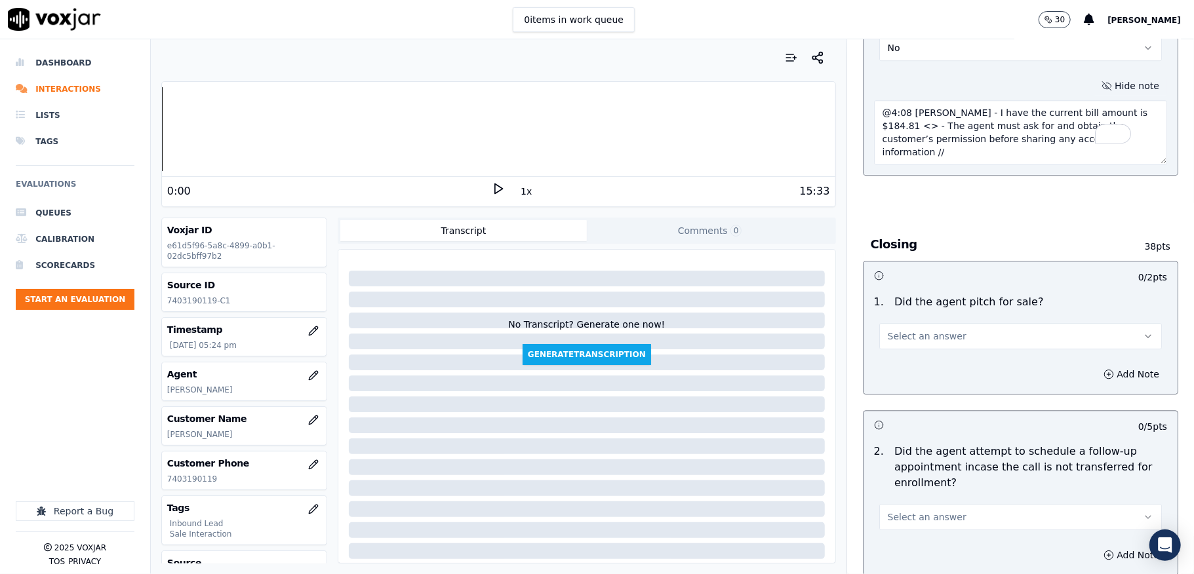
scroll to position [2796, 0]
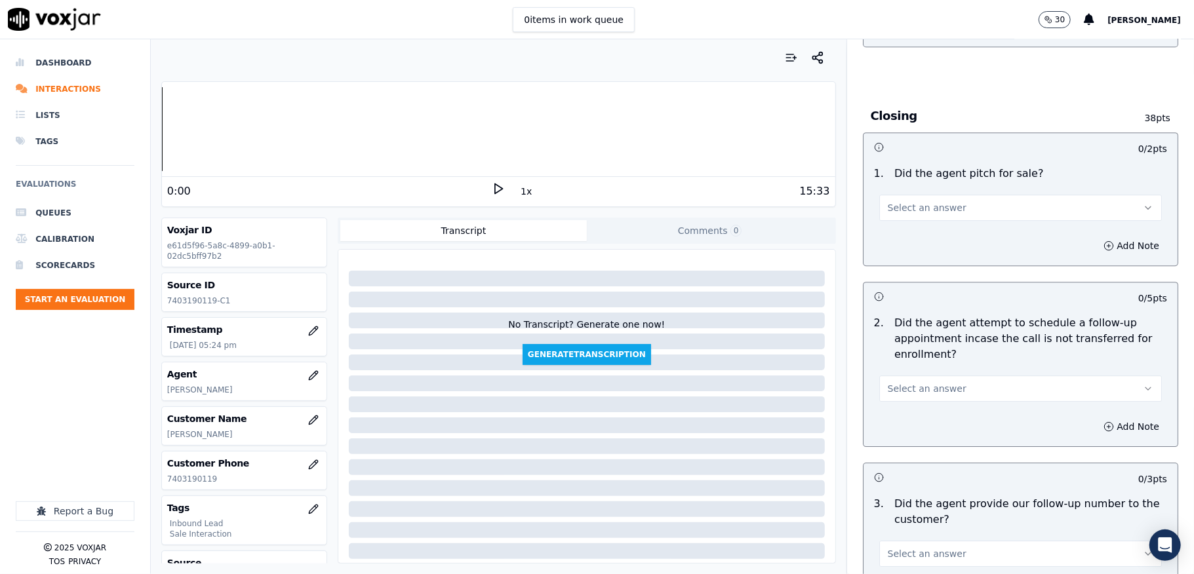
type textarea "@4:08 [PERSON_NAME] - I have the current bill amount is $184.81 <> - The agent …"
click at [940, 195] on button "Select an answer" at bounding box center [1020, 208] width 283 height 26
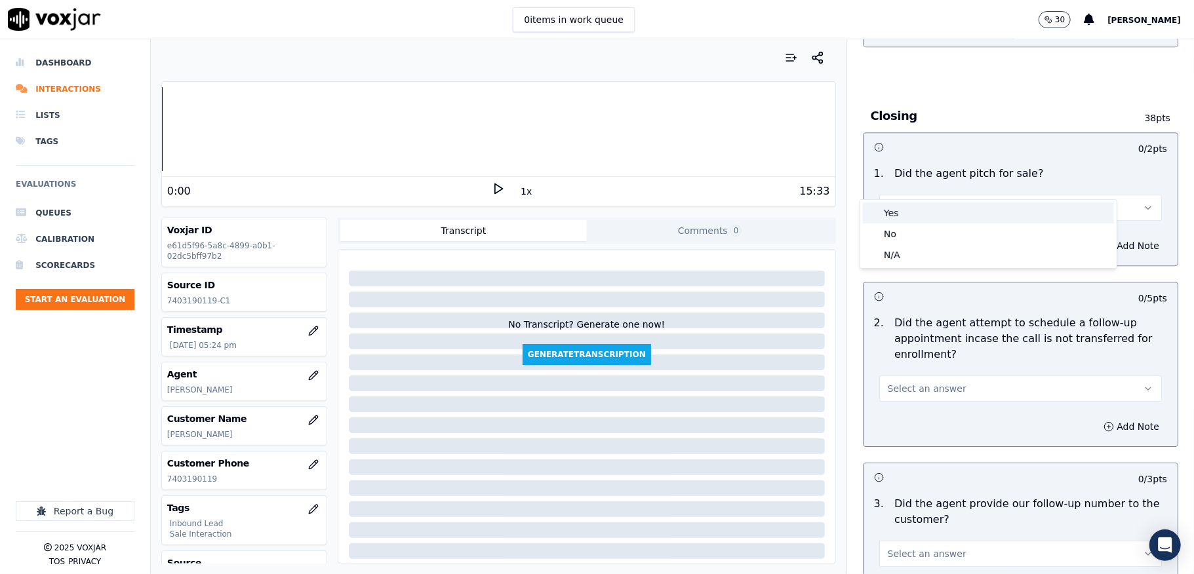
click at [908, 203] on div "Yes" at bounding box center [988, 213] width 251 height 21
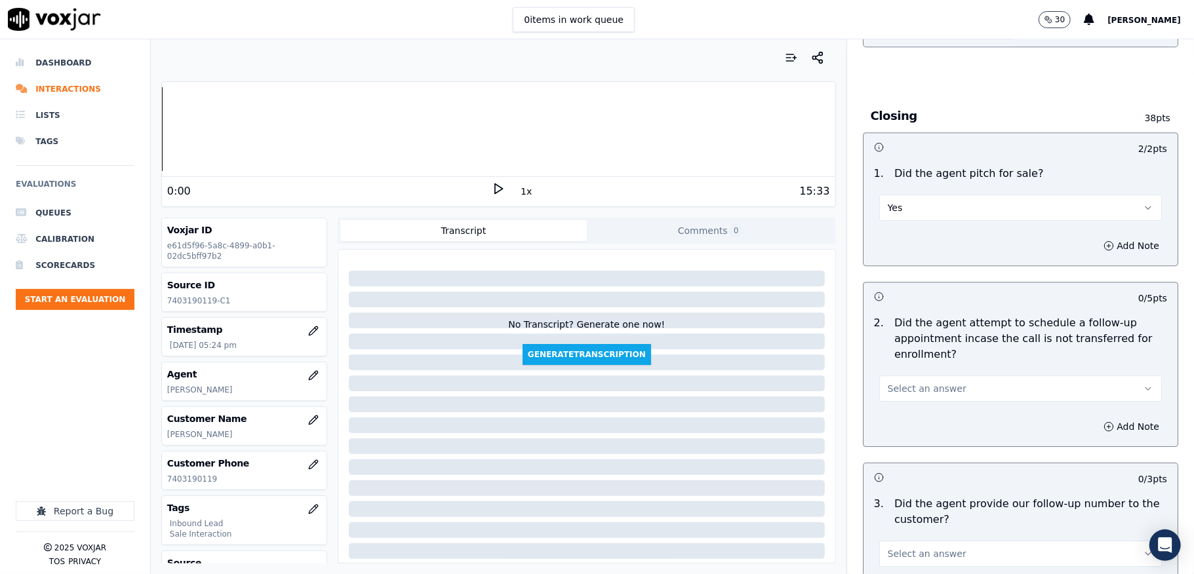
drag, startPoint x: 903, startPoint y: 367, endPoint x: 902, endPoint y: 374, distance: 6.6
click at [902, 382] on span "Select an answer" at bounding box center [927, 388] width 79 height 13
click at [897, 433] on div "N/A" at bounding box center [988, 435] width 251 height 21
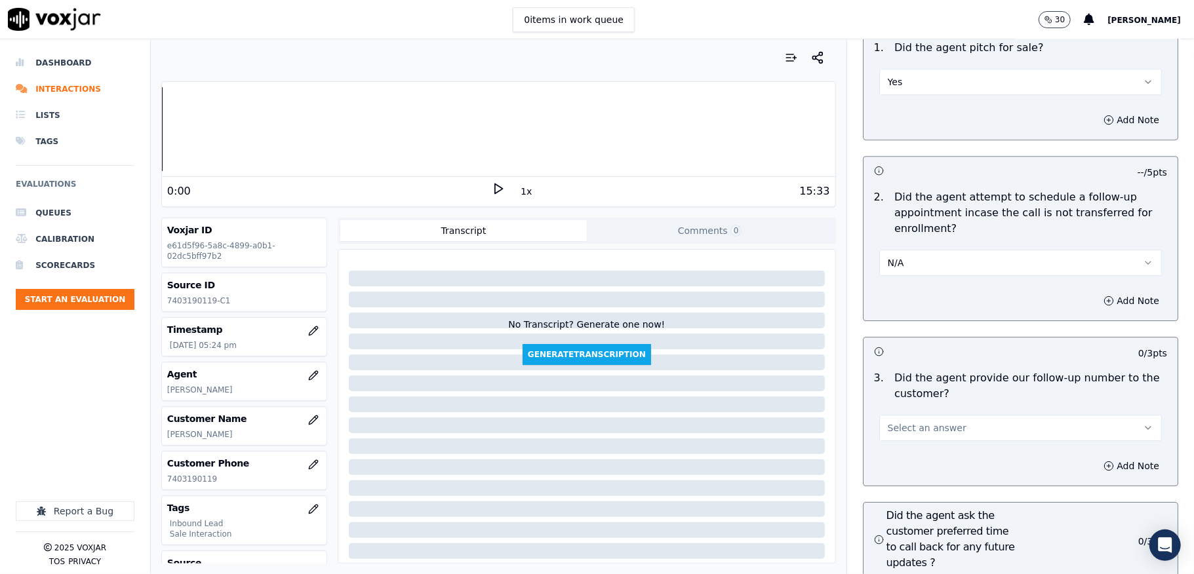
scroll to position [3059, 0]
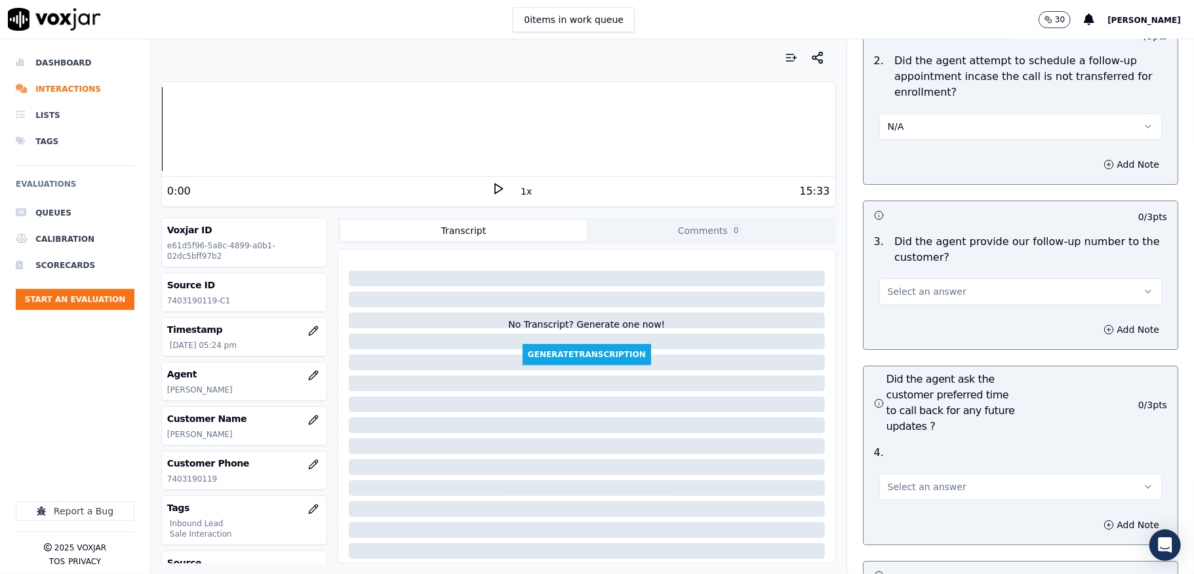
click at [926, 285] on span "Select an answer" at bounding box center [927, 291] width 79 height 13
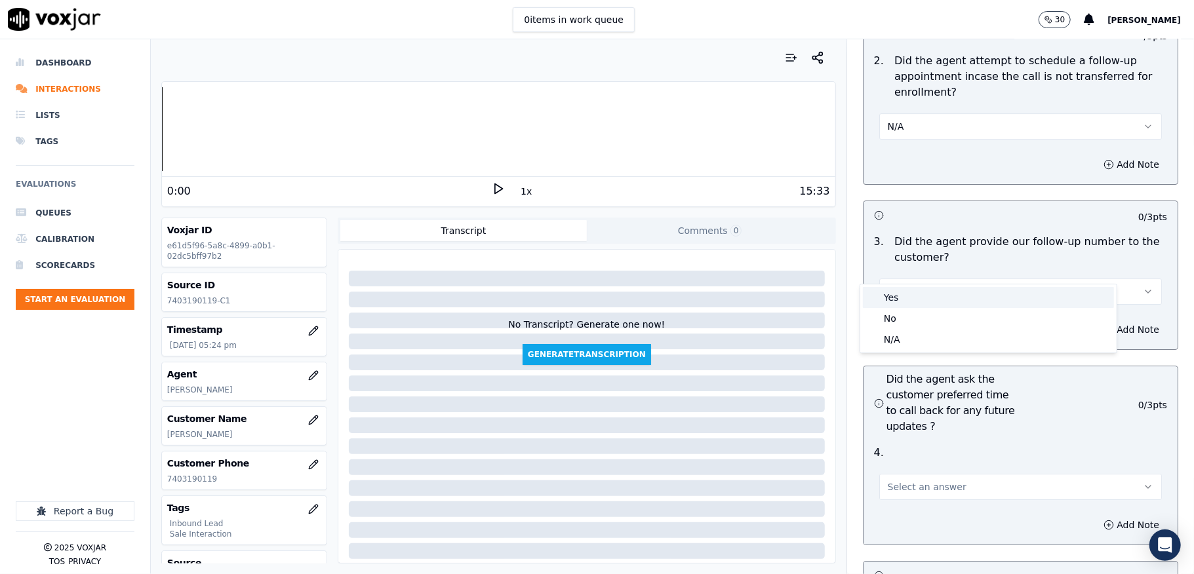
click at [923, 290] on div "Yes" at bounding box center [988, 297] width 251 height 21
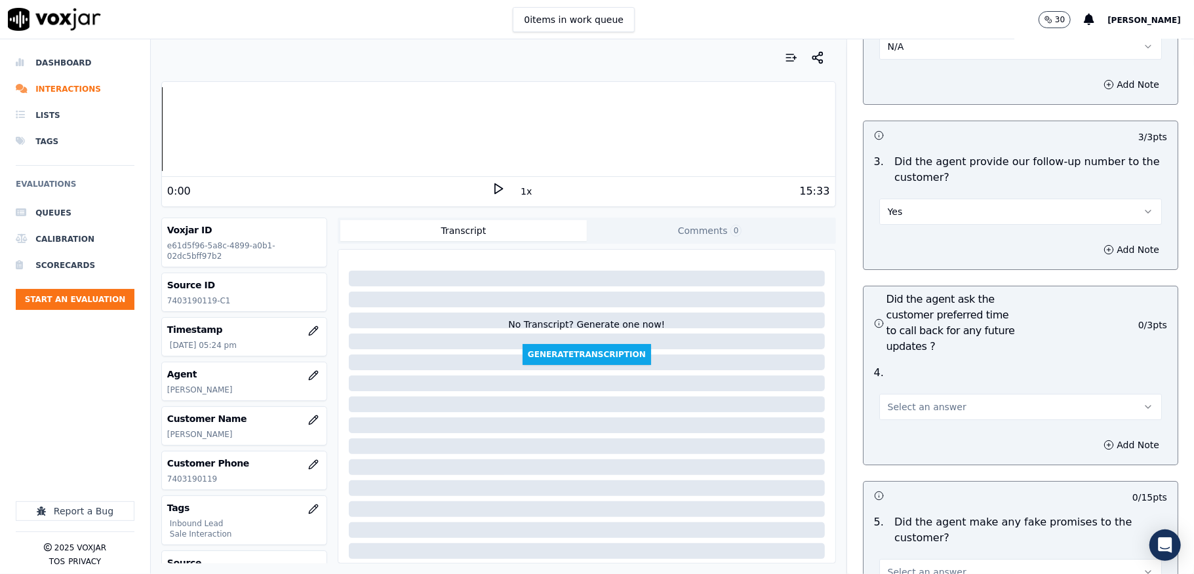
scroll to position [3234, 0]
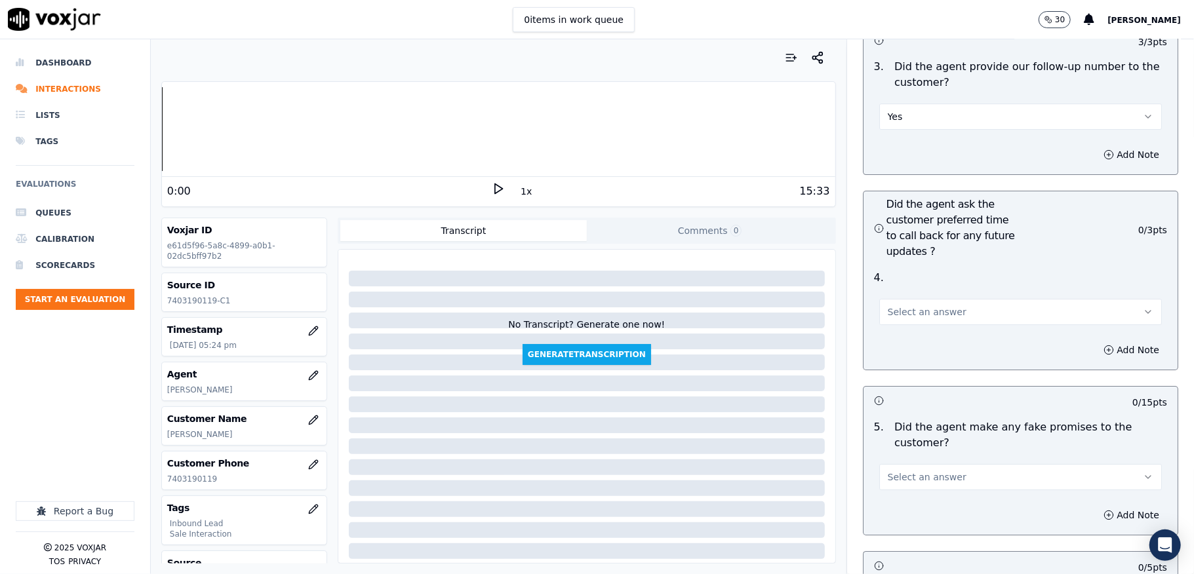
drag, startPoint x: 906, startPoint y: 289, endPoint x: 899, endPoint y: 298, distance: 10.8
click at [905, 305] on span "Select an answer" at bounding box center [927, 311] width 79 height 13
click at [885, 358] on div "N/A" at bounding box center [988, 360] width 251 height 21
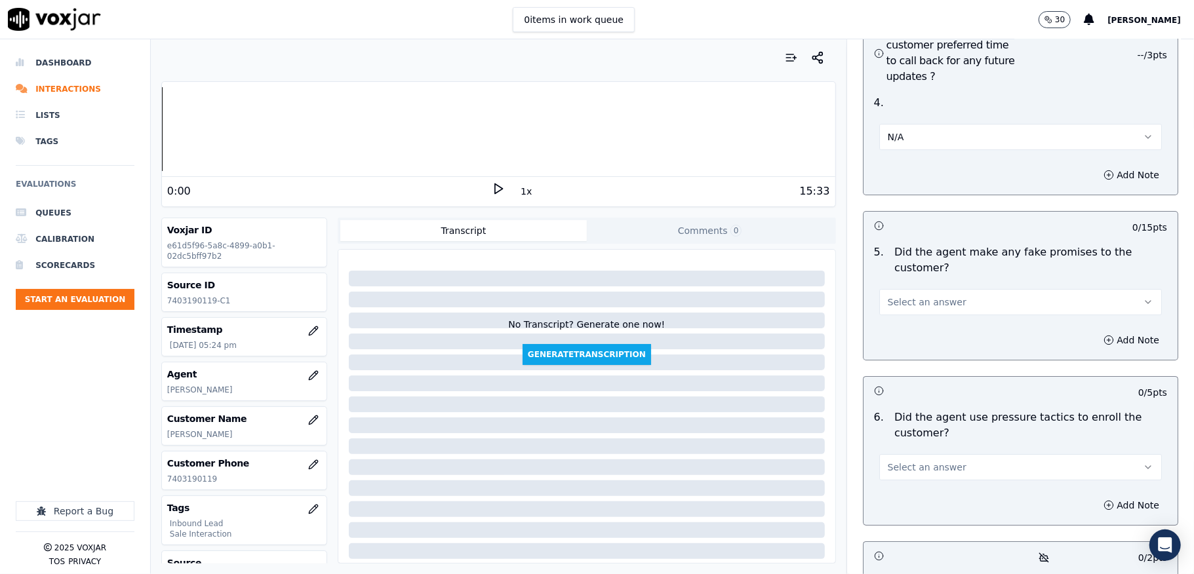
click at [929, 289] on button "Select an answer" at bounding box center [1020, 302] width 283 height 26
click at [912, 321] on div "No" at bounding box center [988, 330] width 251 height 21
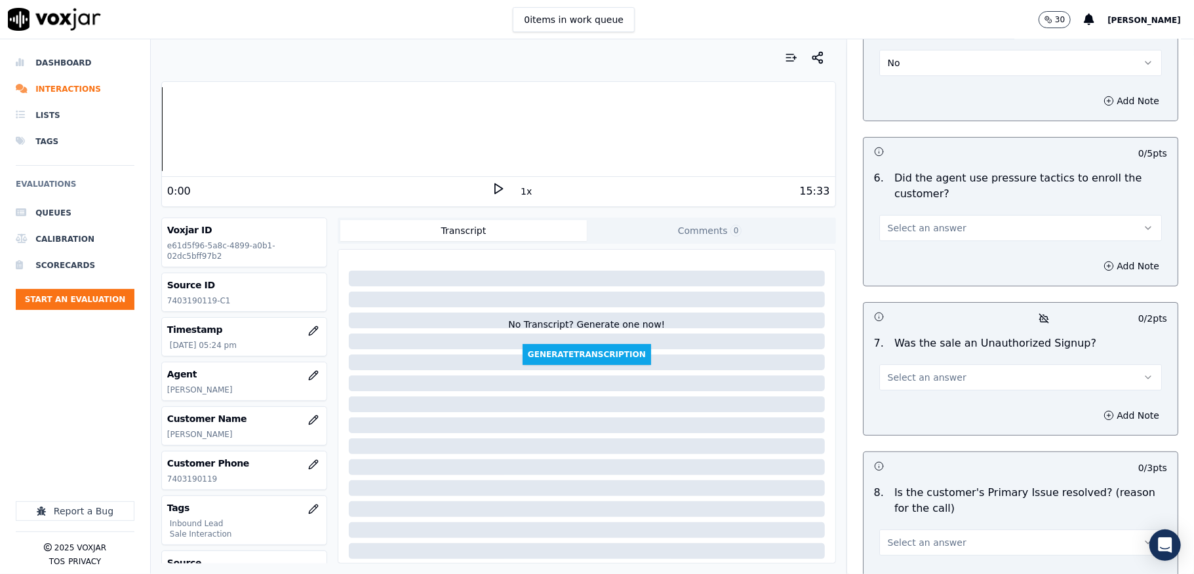
scroll to position [3671, 0]
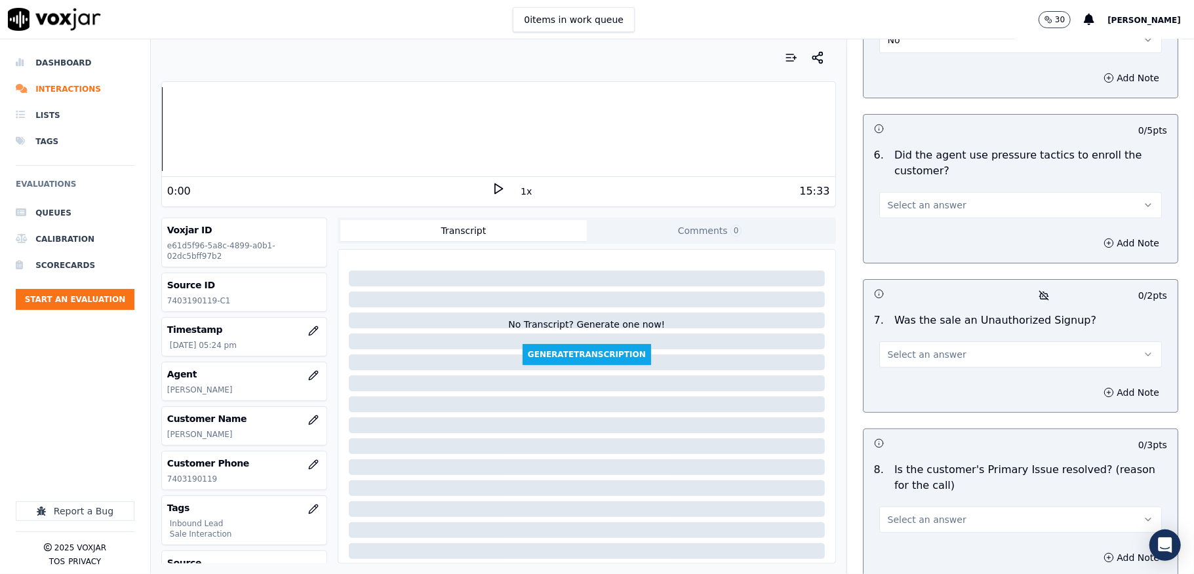
click at [922, 199] on span "Select an answer" at bounding box center [927, 205] width 79 height 13
click at [901, 231] on div "No" at bounding box center [988, 234] width 251 height 21
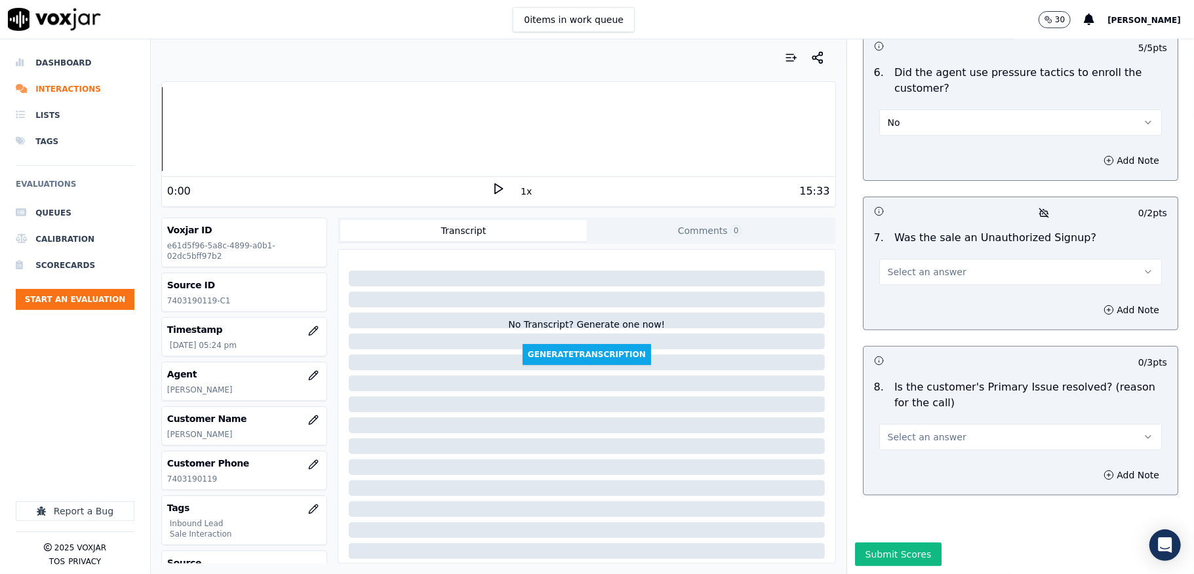
click at [910, 265] on span "Select an answer" at bounding box center [927, 271] width 79 height 13
click at [906, 299] on div "No" at bounding box center [988, 296] width 251 height 21
drag, startPoint x: 929, startPoint y: 406, endPoint x: 926, endPoint y: 413, distance: 7.1
click at [929, 431] on span "Select an answer" at bounding box center [927, 437] width 79 height 13
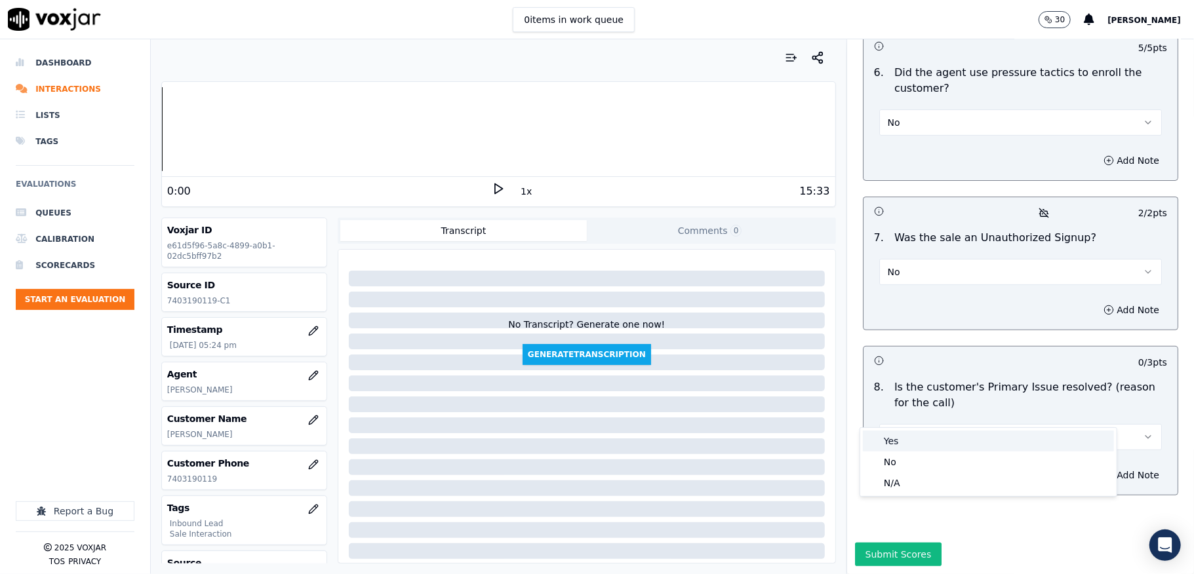
click at [890, 440] on div "Yes" at bounding box center [988, 441] width 251 height 21
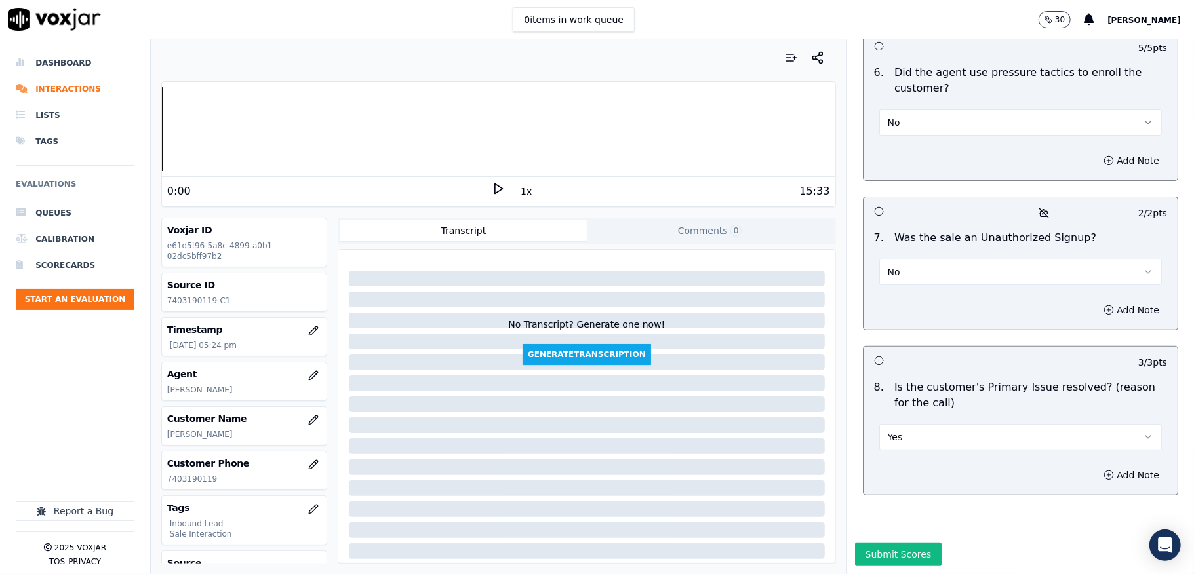
scroll to position [3777, 0]
click at [877, 543] on button "Submit Scores" at bounding box center [898, 555] width 87 height 24
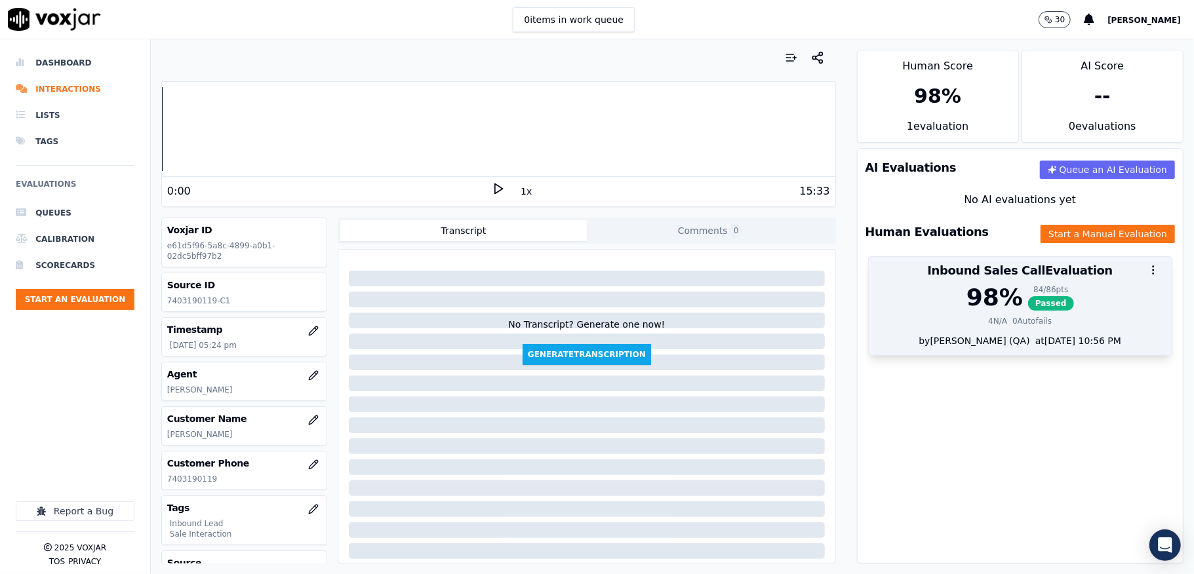
click at [1028, 290] on div "84 / 86 pts" at bounding box center [1051, 289] width 46 height 10
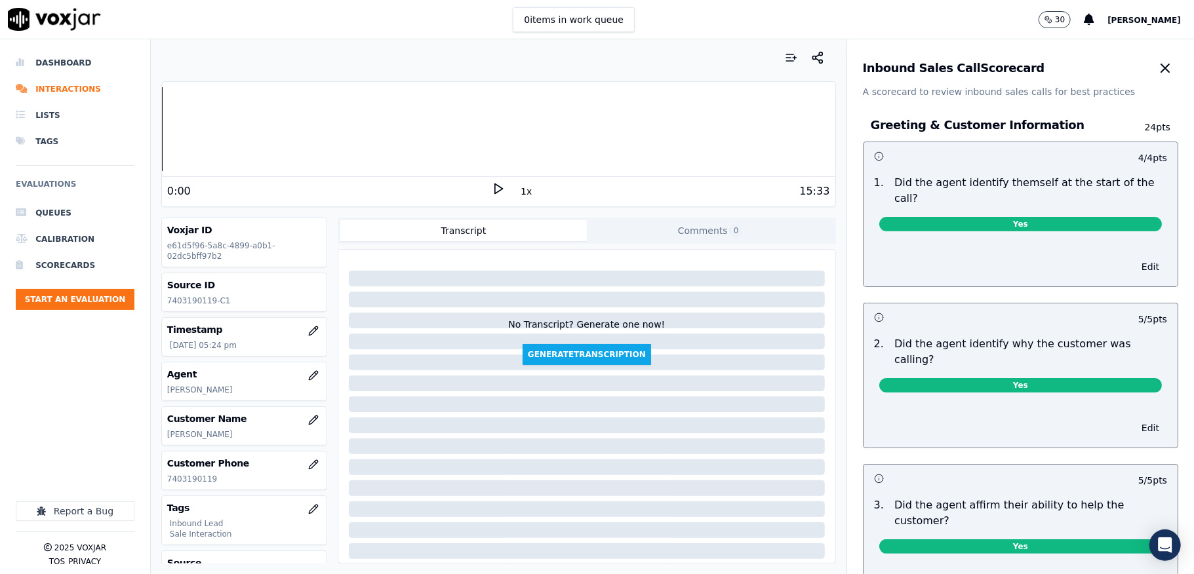
drag, startPoint x: 1147, startPoint y: 77, endPoint x: 1159, endPoint y: 118, distance: 42.3
click at [1159, 118] on div "Inbound Sales Call Scorecard A scorecard to review inbound sales calls for best…" at bounding box center [1020, 306] width 347 height 535
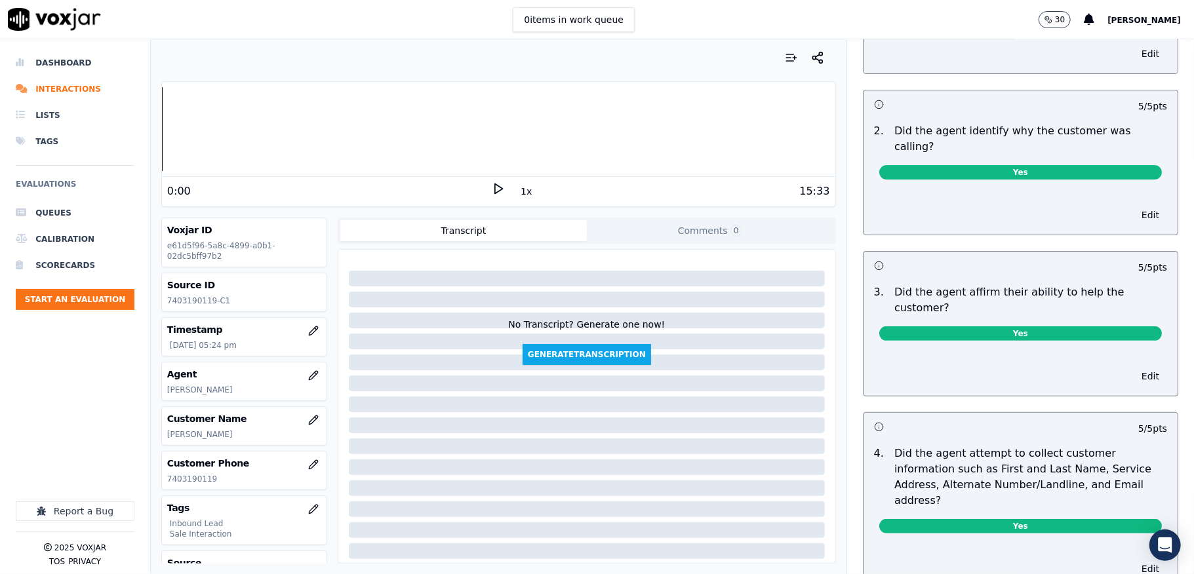
scroll to position [0, 0]
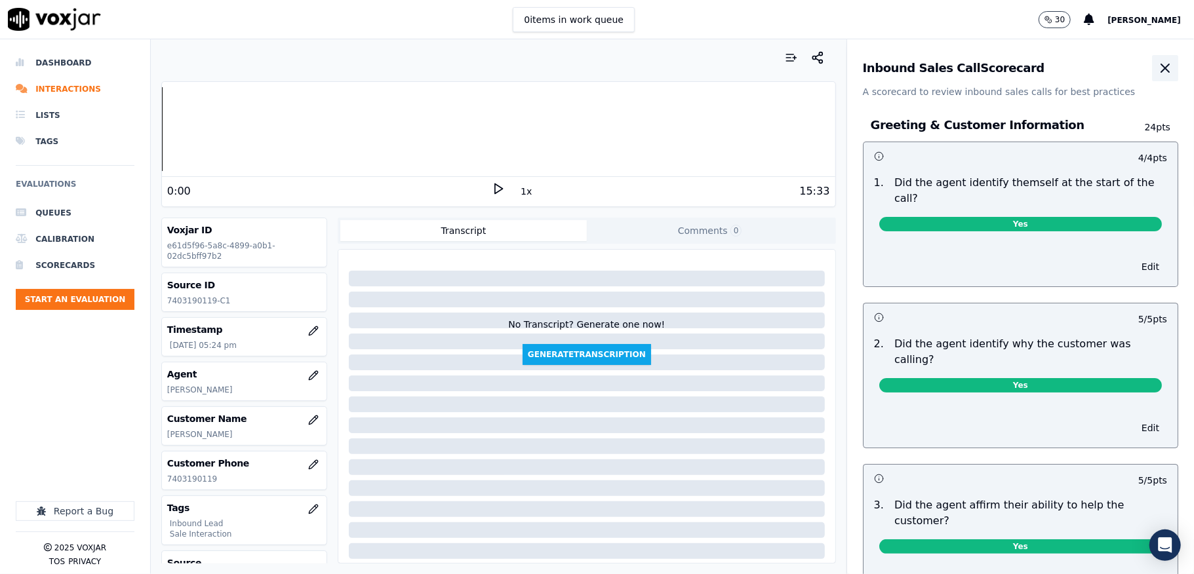
click at [1157, 64] on icon "button" at bounding box center [1165, 68] width 16 height 16
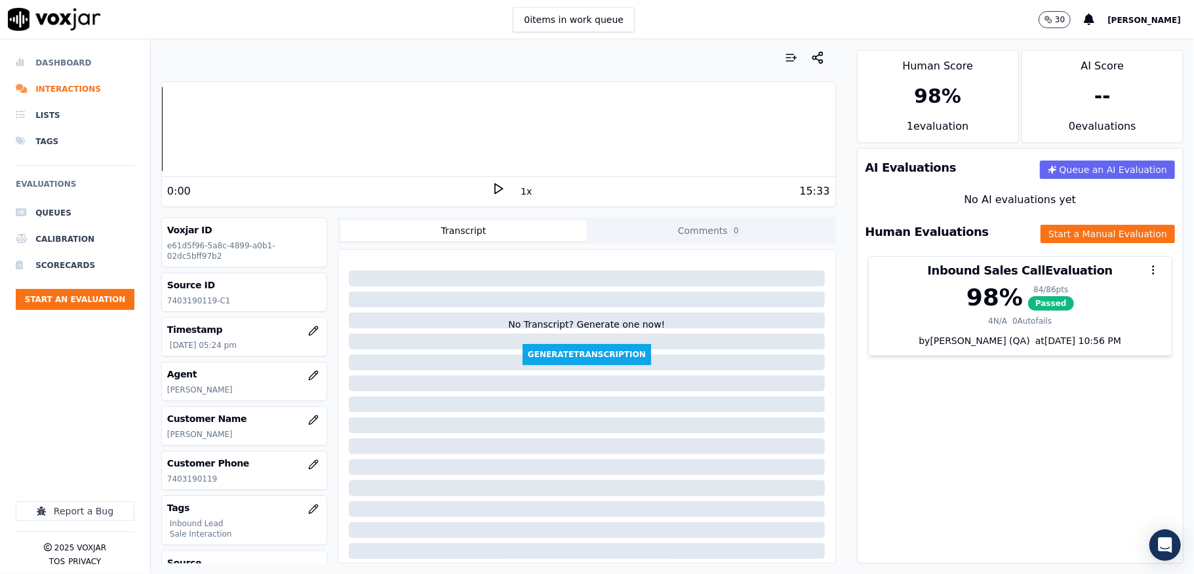
click at [45, 58] on li "Dashboard" at bounding box center [75, 63] width 119 height 26
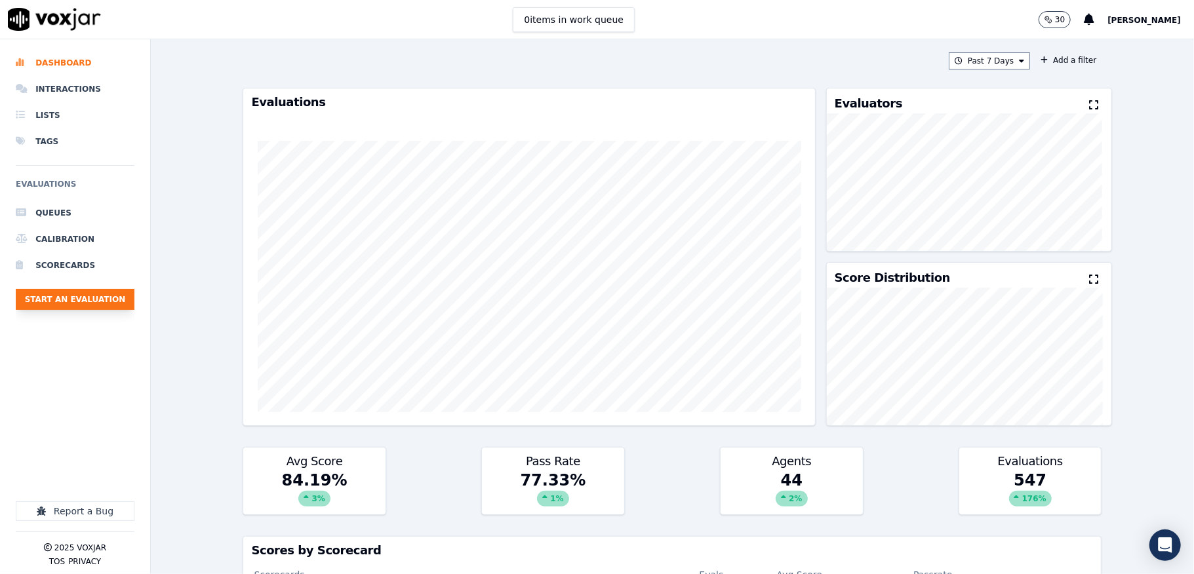
click at [124, 299] on button "Start an Evaluation" at bounding box center [75, 299] width 119 height 21
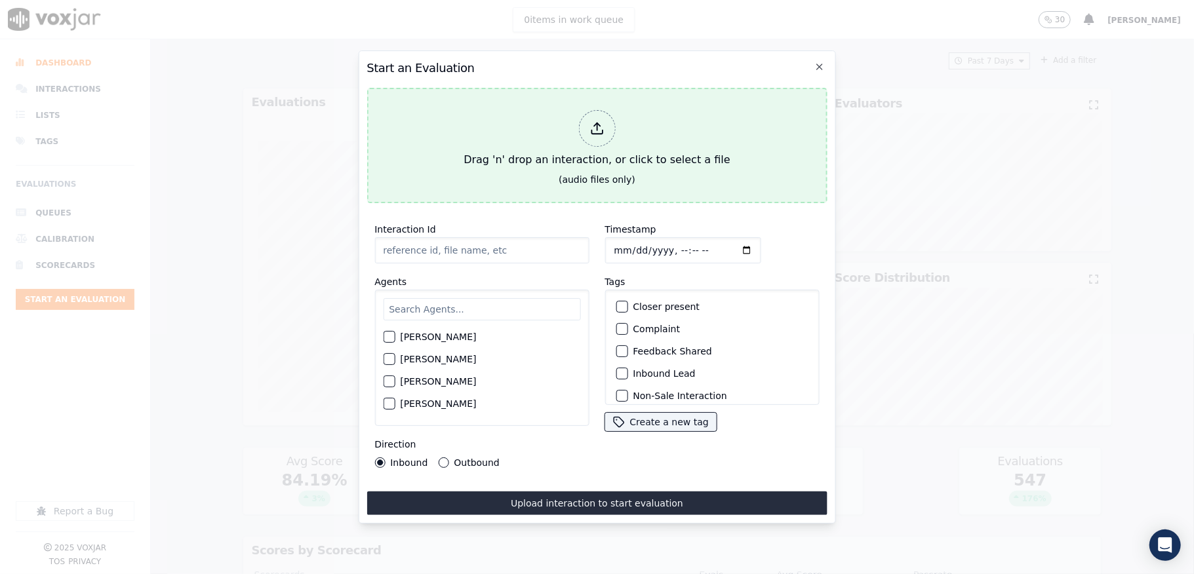
click at [597, 123] on line at bounding box center [597, 126] width 0 height 7
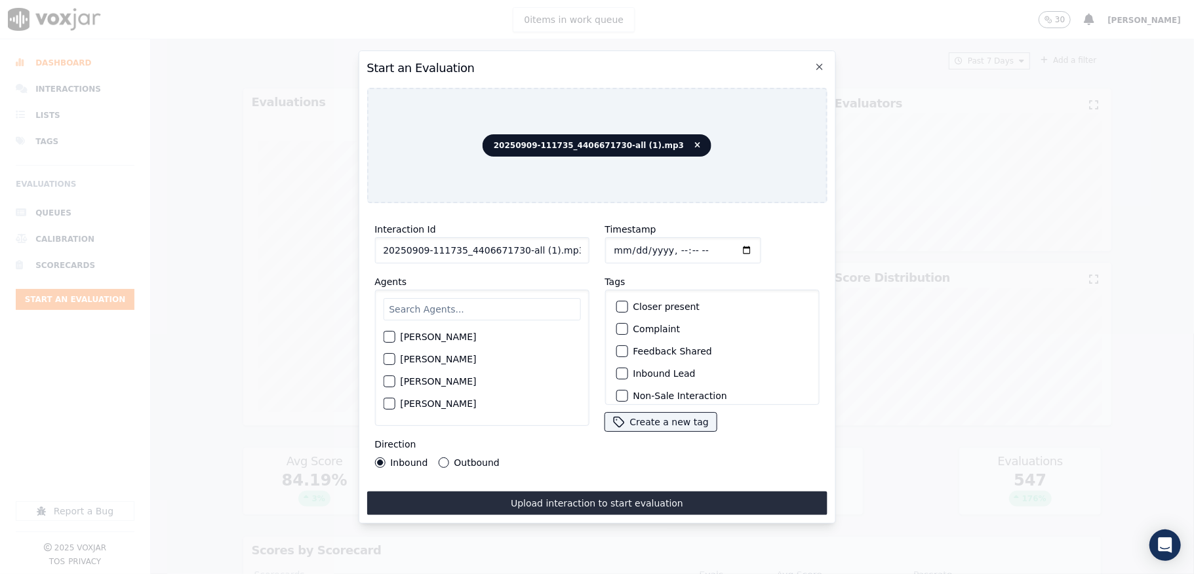
drag, startPoint x: 514, startPoint y: 241, endPoint x: 656, endPoint y: 241, distance: 142.2
click at [656, 241] on div "Interaction Id 20250909-111735_4406671730-all (1).mp3 Agents [PERSON_NAME] [PER…" at bounding box center [596, 345] width 460 height 262
type input "20250909-111735_4406671730-C1"
click at [504, 298] on input "text" at bounding box center [481, 309] width 197 height 22
type input "[PERSON_NAME]"
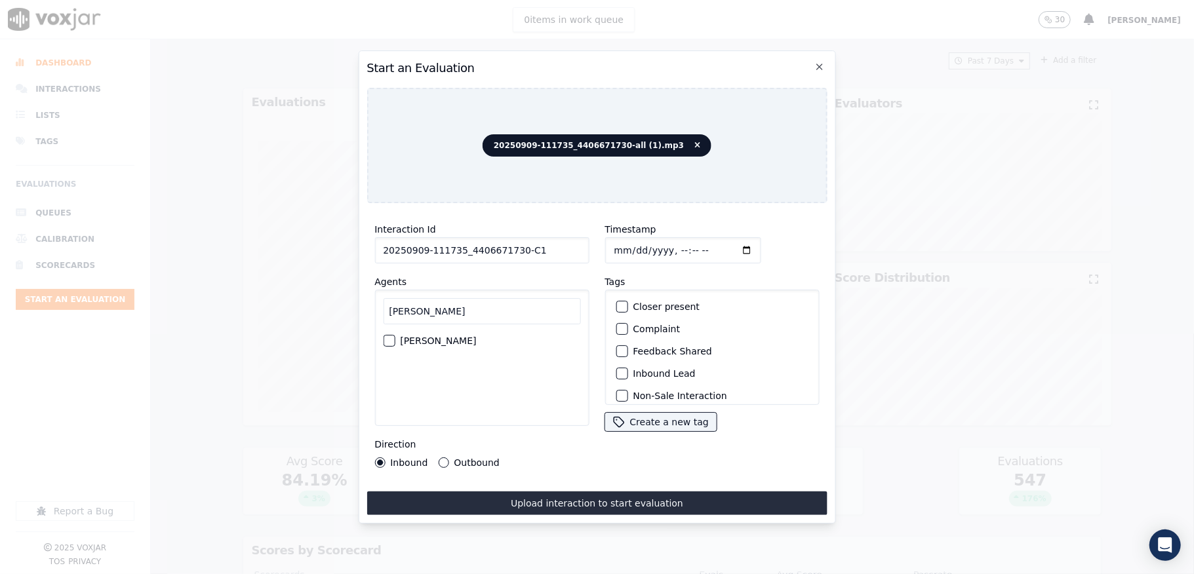
click at [391, 336] on div "button" at bounding box center [387, 340] width 9 height 9
click at [616, 370] on div "button" at bounding box center [620, 373] width 9 height 9
click at [616, 383] on div "button" at bounding box center [620, 387] width 9 height 9
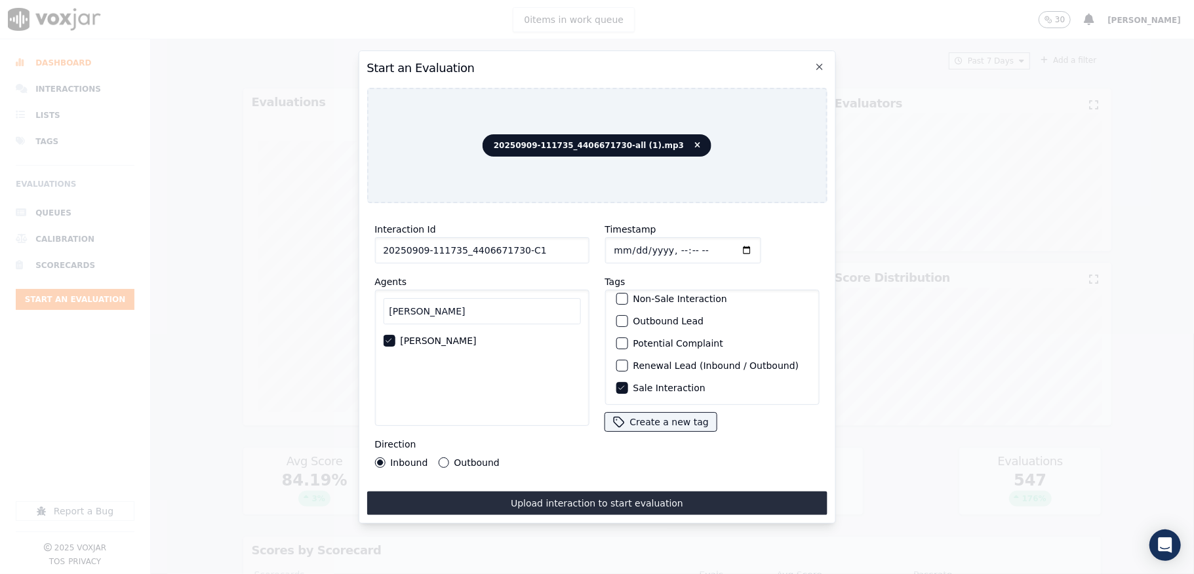
click at [627, 244] on input "Timestamp" at bounding box center [682, 250] width 156 height 26
type input "[DATE]T17:30"
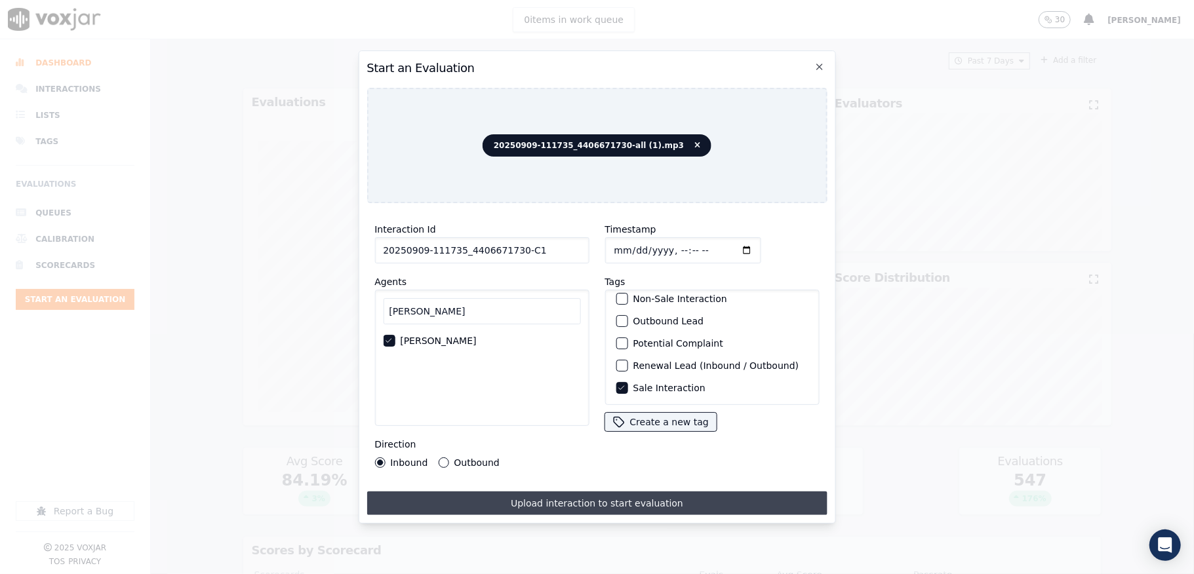
click at [524, 496] on button "Upload interaction to start evaluation" at bounding box center [596, 504] width 460 height 24
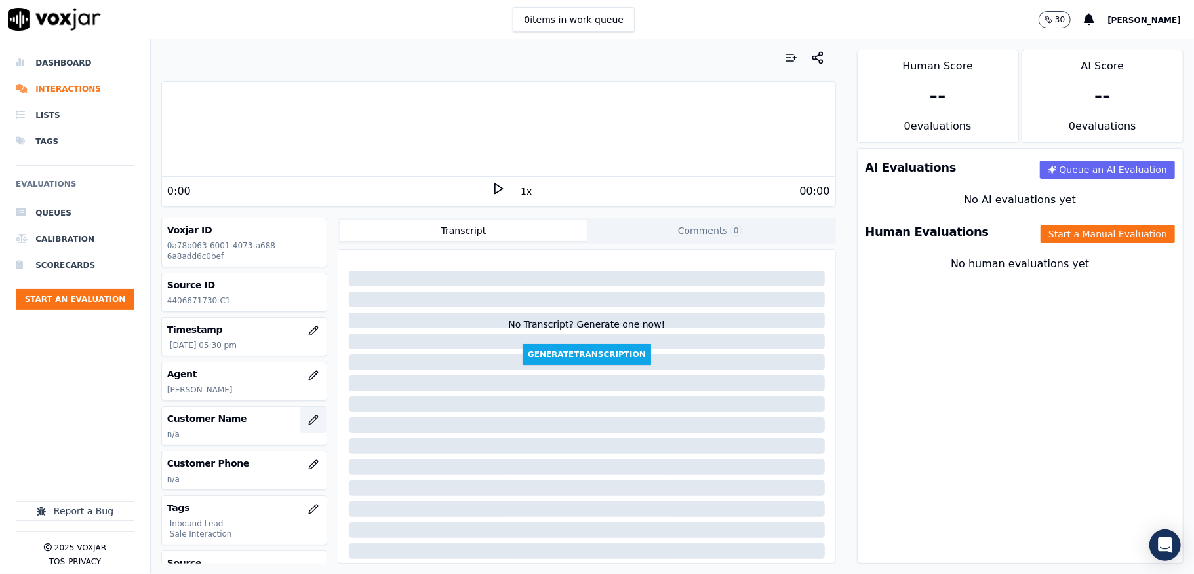
click at [308, 425] on icon "button" at bounding box center [313, 420] width 10 height 10
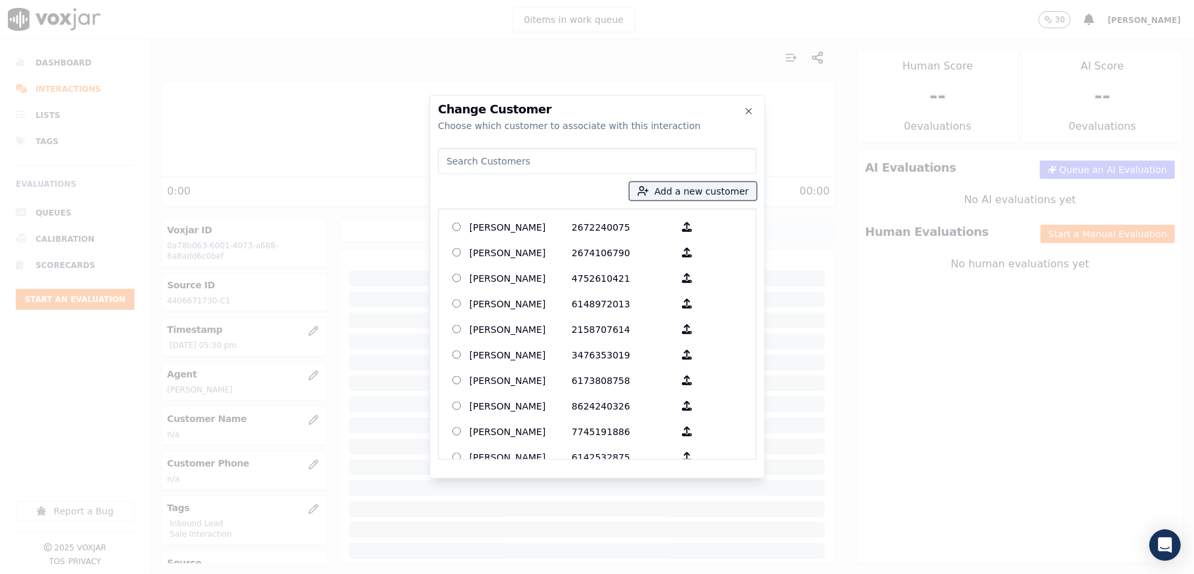
type input "[PERSON_NAME]"
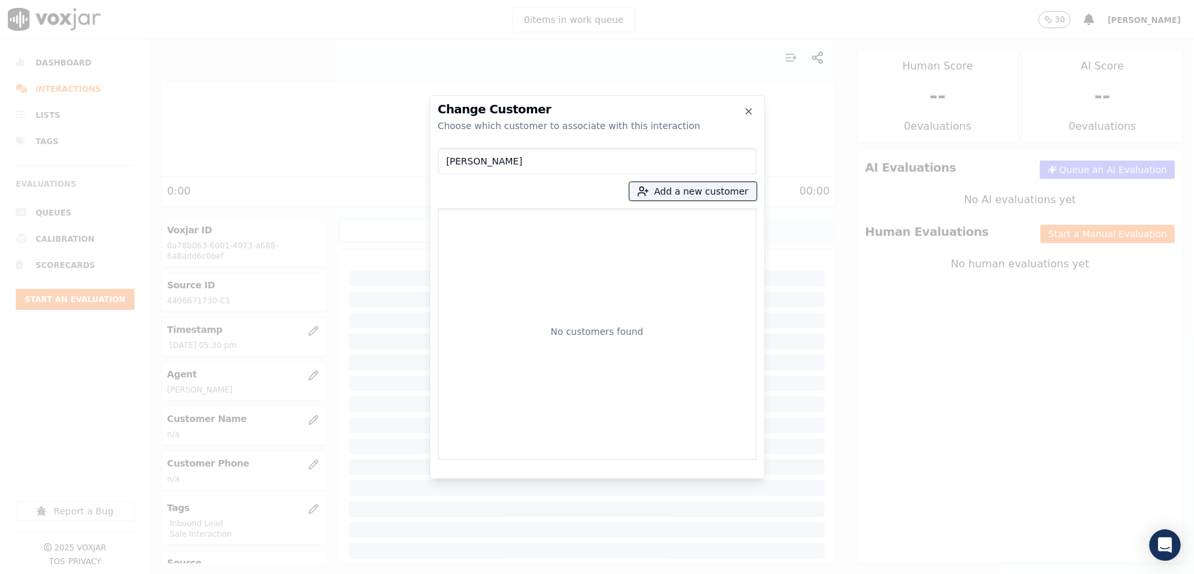
drag, startPoint x: 534, startPoint y: 159, endPoint x: 313, endPoint y: 164, distance: 221.0
click at [315, 574] on div "Change Customer Choose which customer to associate with this interaction [PERSO…" at bounding box center [597, 574] width 1194 height 0
click at [678, 187] on button "Add a new customer" at bounding box center [692, 191] width 127 height 18
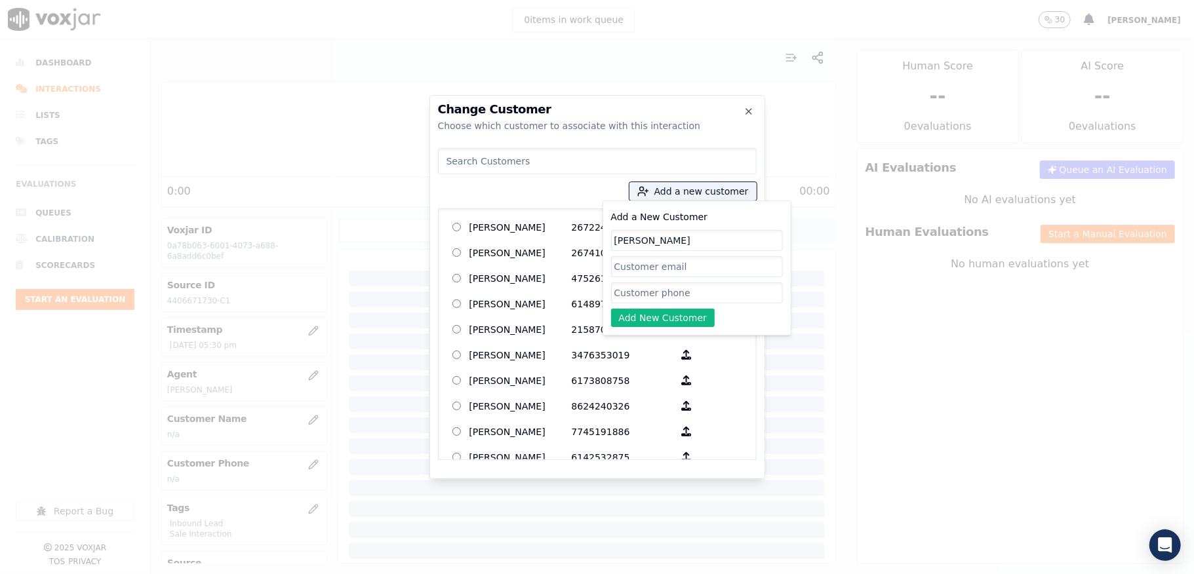
type input "[PERSON_NAME]"
click at [640, 297] on input "Add a New Customer" at bounding box center [697, 293] width 172 height 21
click at [641, 296] on input "Add a New Customer" at bounding box center [697, 293] width 172 height 21
paste input "4406671730"
type input "4406671730"
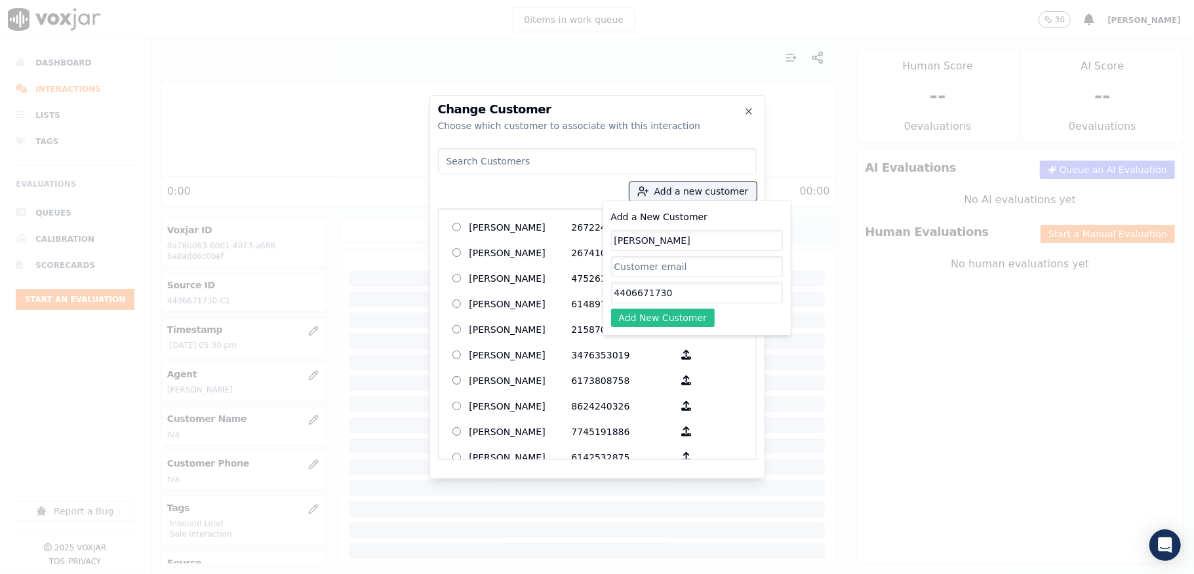
click at [633, 318] on button "Add New Customer" at bounding box center [663, 318] width 104 height 18
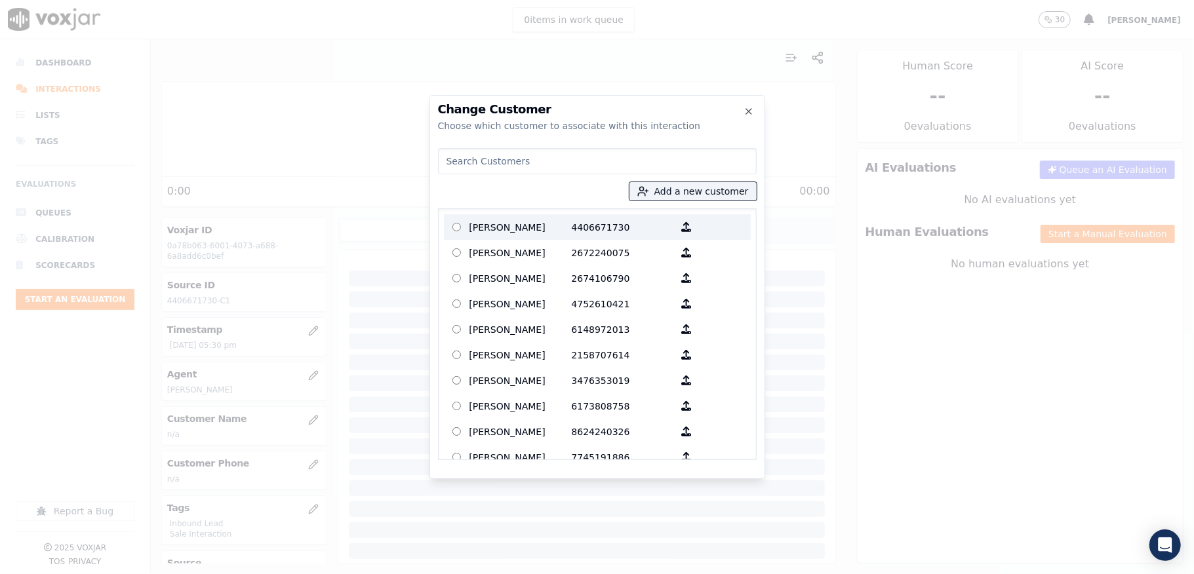
click at [517, 224] on p "[PERSON_NAME]" at bounding box center [520, 227] width 102 height 20
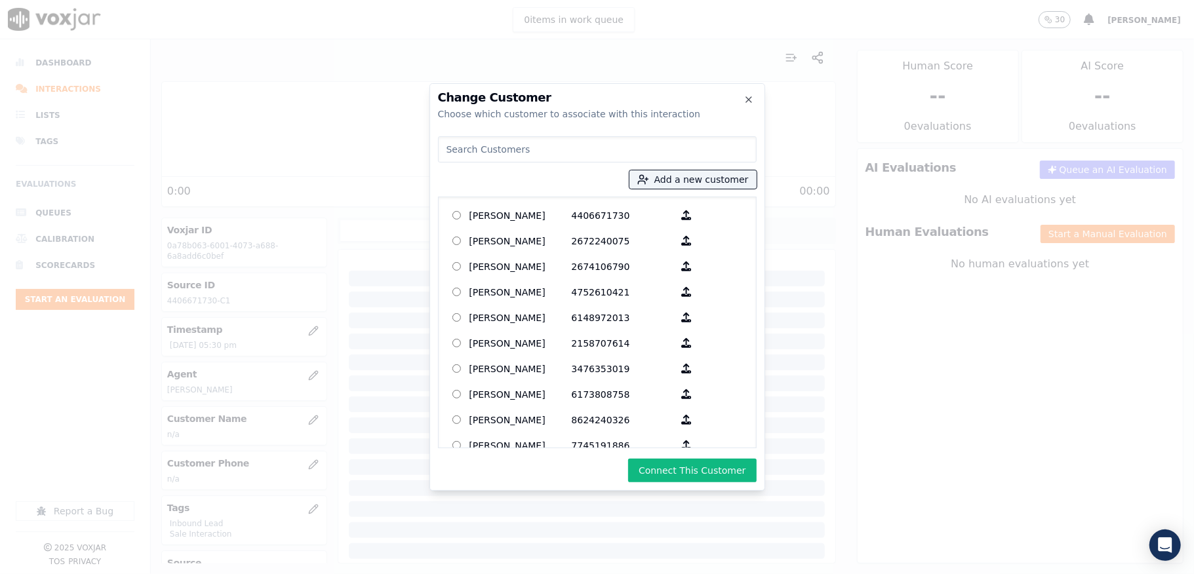
click at [664, 485] on div "Change Customer Choose which customer to associate with this interaction Add a …" at bounding box center [597, 287] width 336 height 408
click at [661, 477] on button "Connect This Customer" at bounding box center [692, 471] width 128 height 24
click at [646, 470] on div "Connect This Customer" at bounding box center [597, 471] width 319 height 24
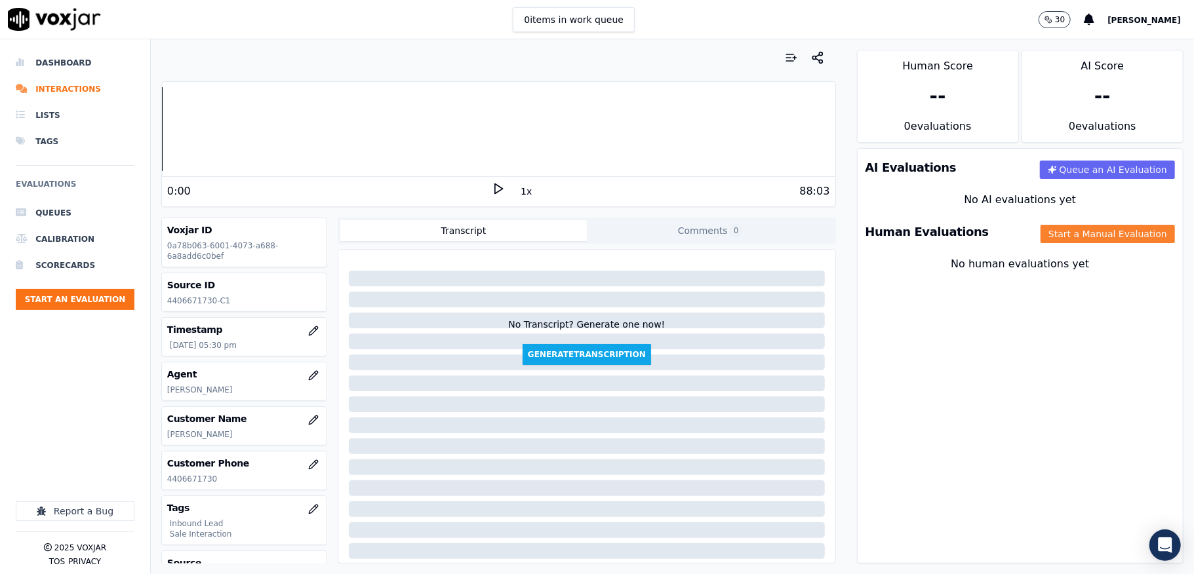
click at [1040, 235] on button "Start a Manual Evaluation" at bounding box center [1107, 234] width 134 height 18
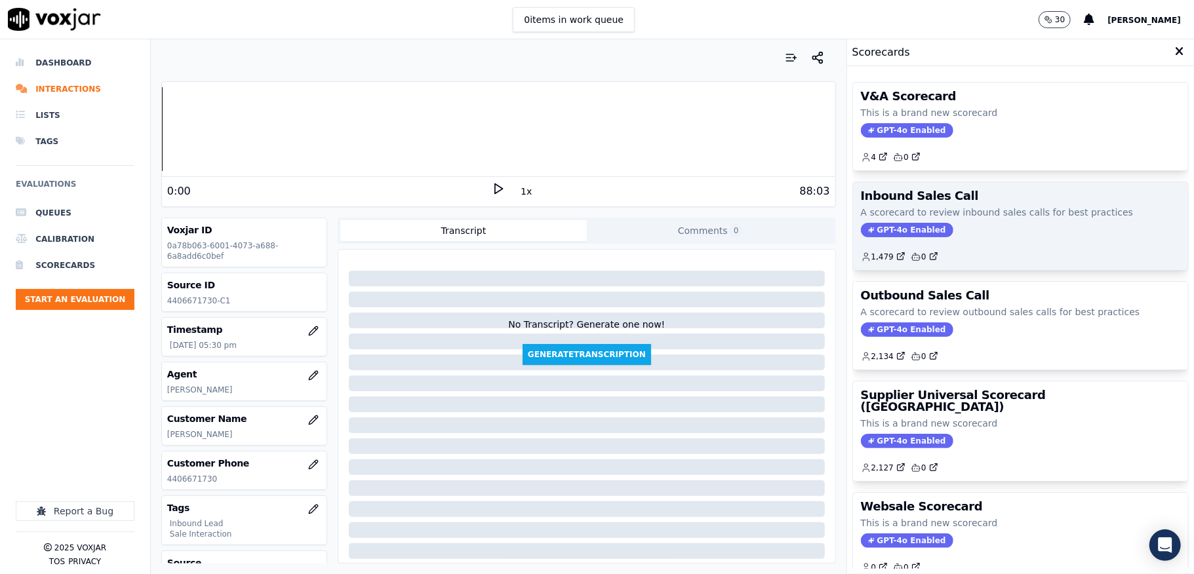
click at [895, 233] on span "GPT-4o Enabled" at bounding box center [907, 230] width 92 height 14
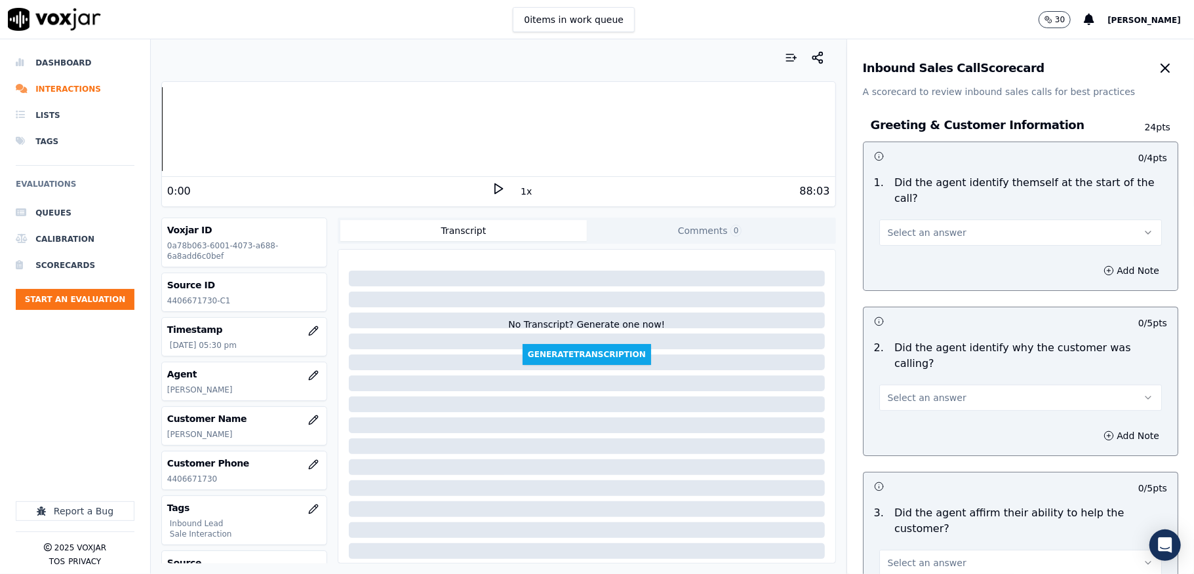
click at [945, 220] on button "Select an answer" at bounding box center [1020, 233] width 283 height 26
click at [906, 256] on div "Yes" at bounding box center [988, 262] width 251 height 21
click at [890, 391] on span "Select an answer" at bounding box center [927, 397] width 79 height 13
click at [893, 410] on div "Yes" at bounding box center [988, 412] width 251 height 21
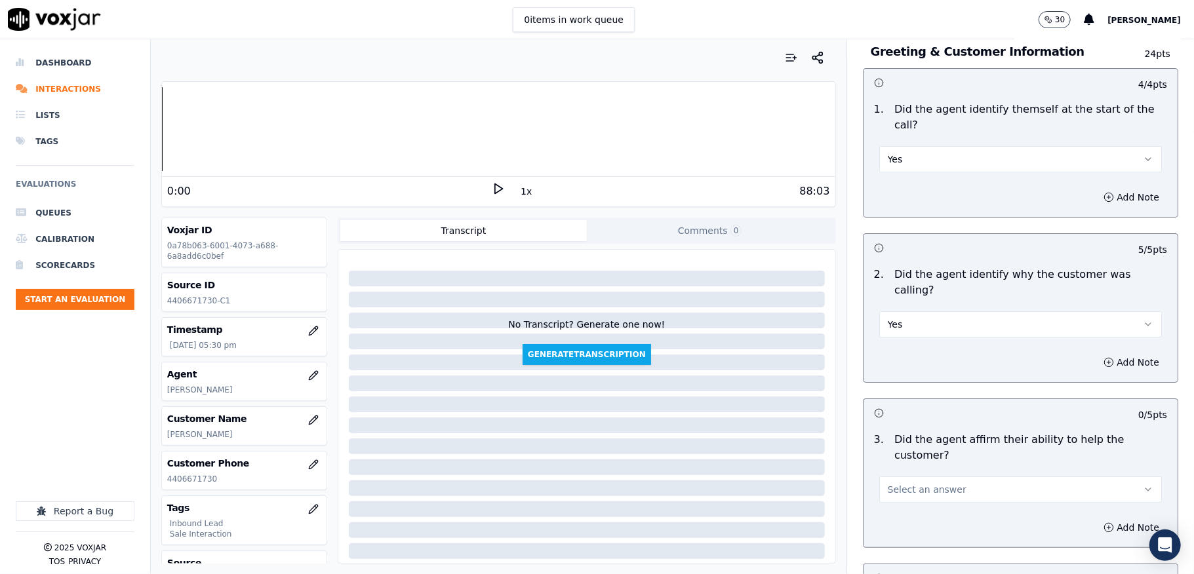
scroll to position [174, 0]
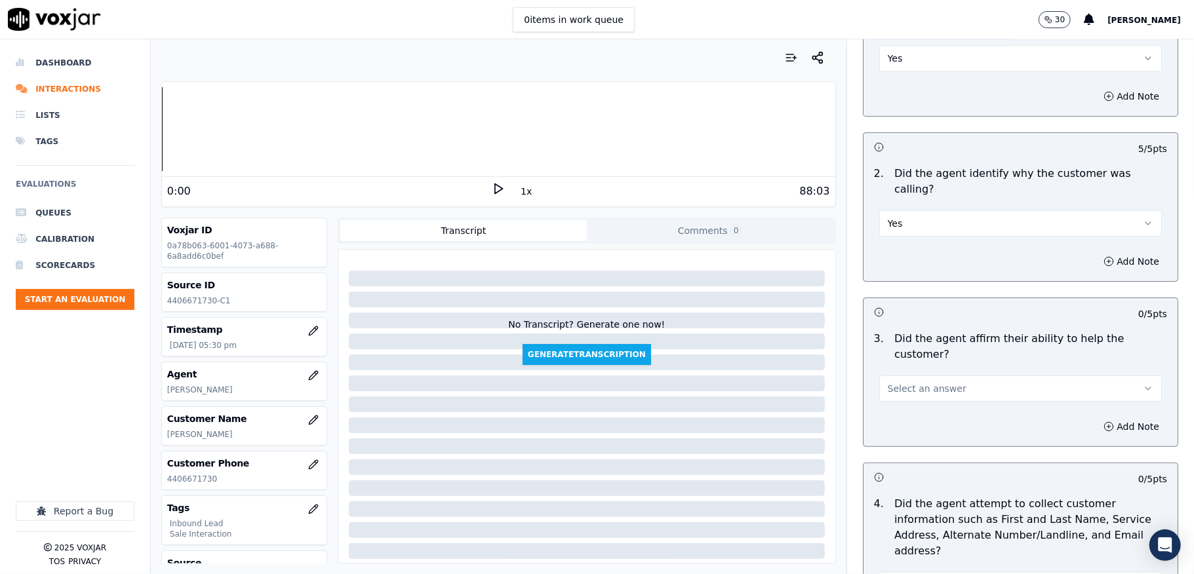
click at [928, 382] on span "Select an answer" at bounding box center [927, 388] width 79 height 13
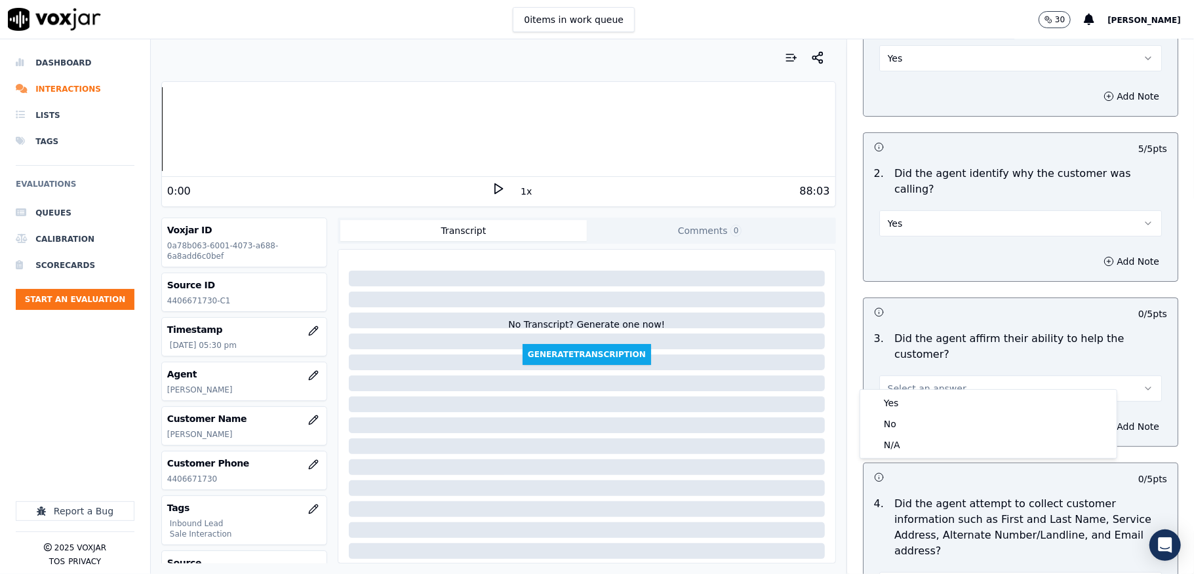
click at [916, 402] on div "Yes" at bounding box center [988, 403] width 251 height 21
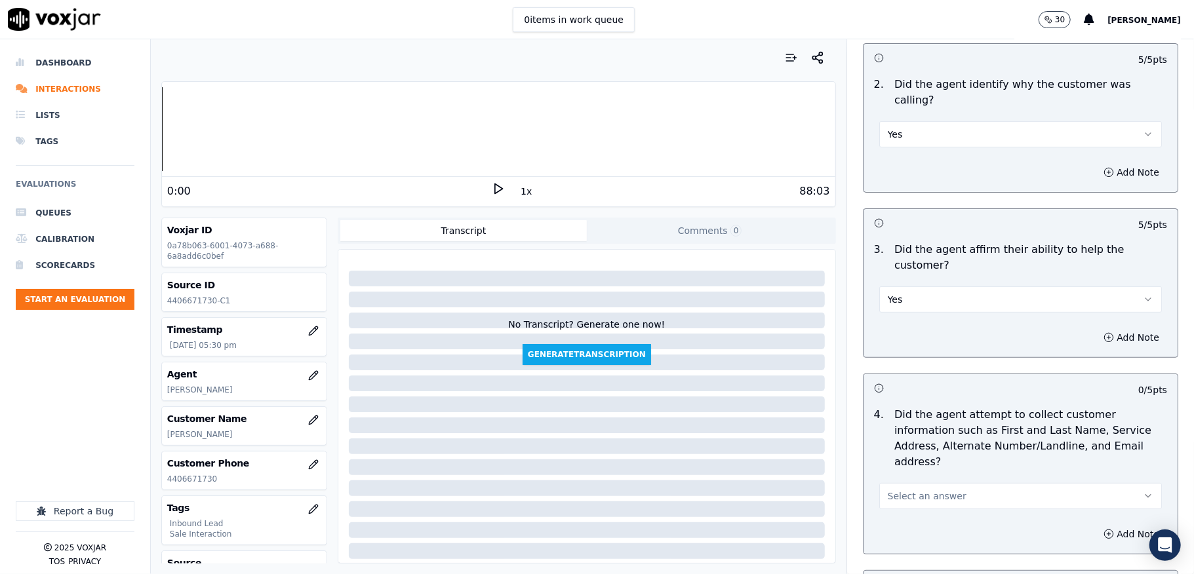
scroll to position [349, 0]
